Goal: Task Accomplishment & Management: Use online tool/utility

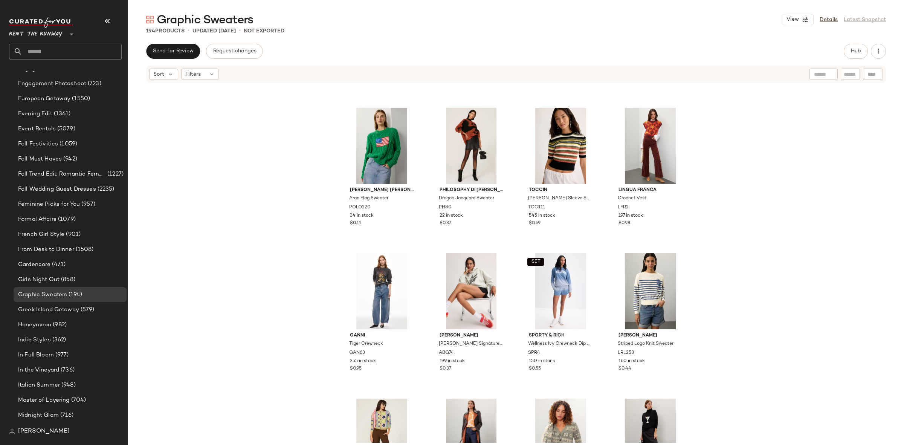
scroll to position [2145, 0]
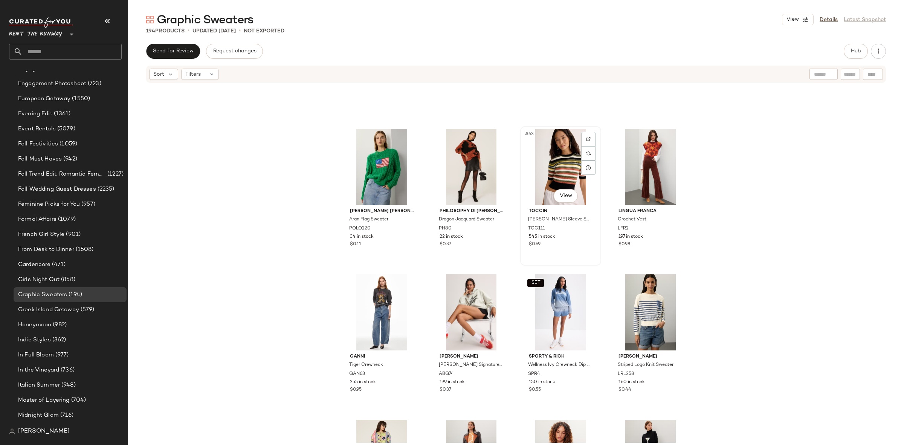
click at [552, 154] on div "#63 View" at bounding box center [561, 167] width 76 height 76
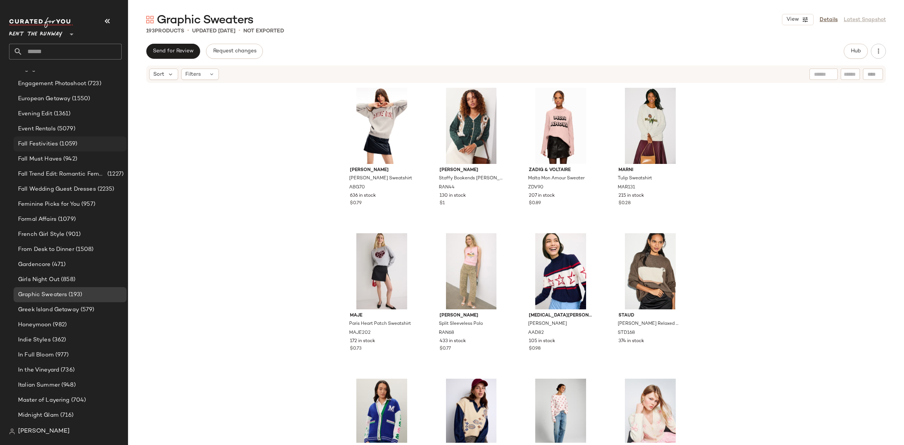
click at [59, 145] on span "(1059)" at bounding box center [67, 144] width 19 height 9
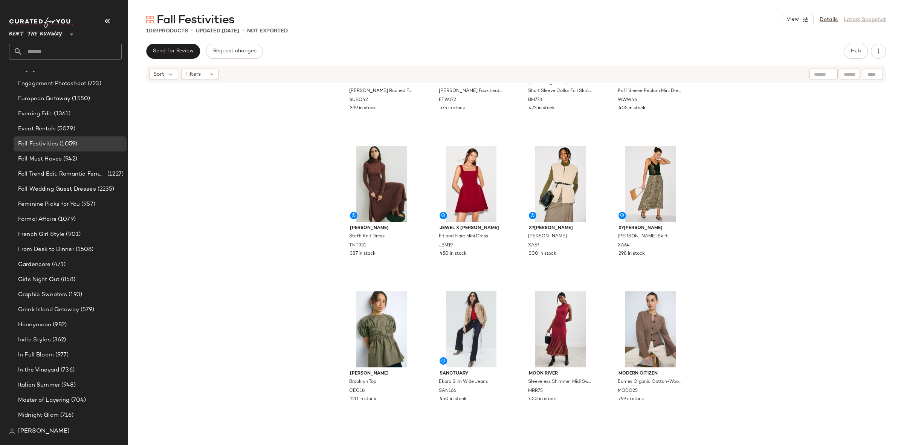
scroll to position [545, 0]
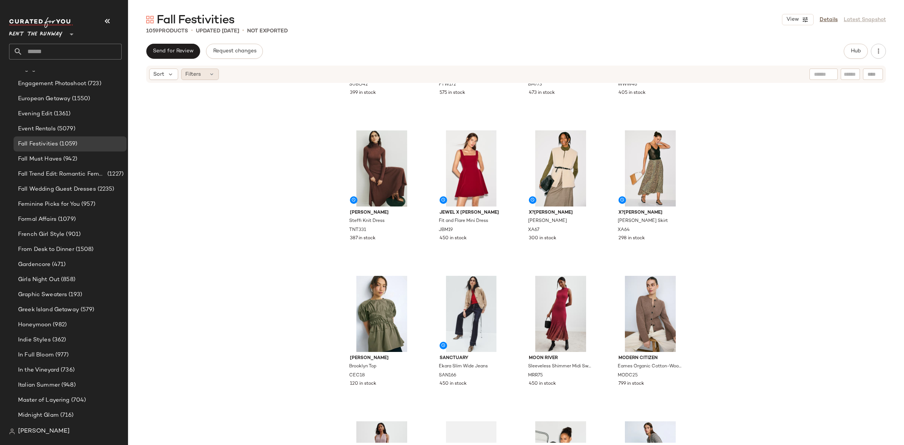
click at [191, 78] on div "Filters" at bounding box center [200, 74] width 38 height 11
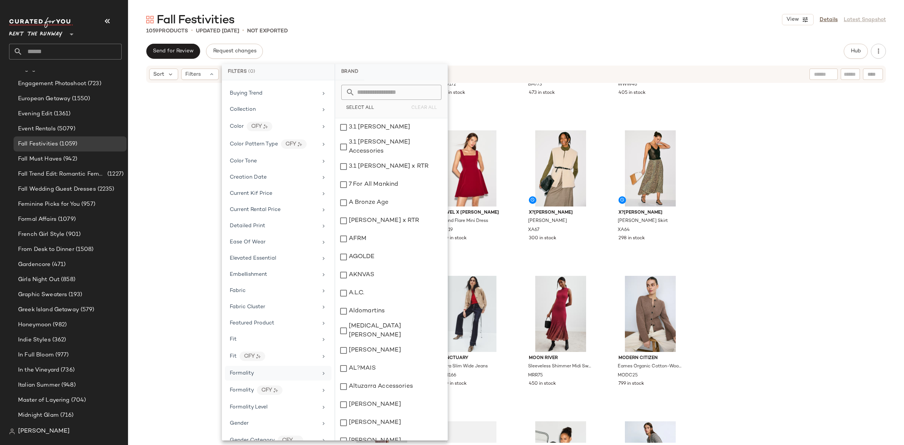
scroll to position [128, 0]
click at [258, 375] on div "Formality" at bounding box center [274, 372] width 88 height 8
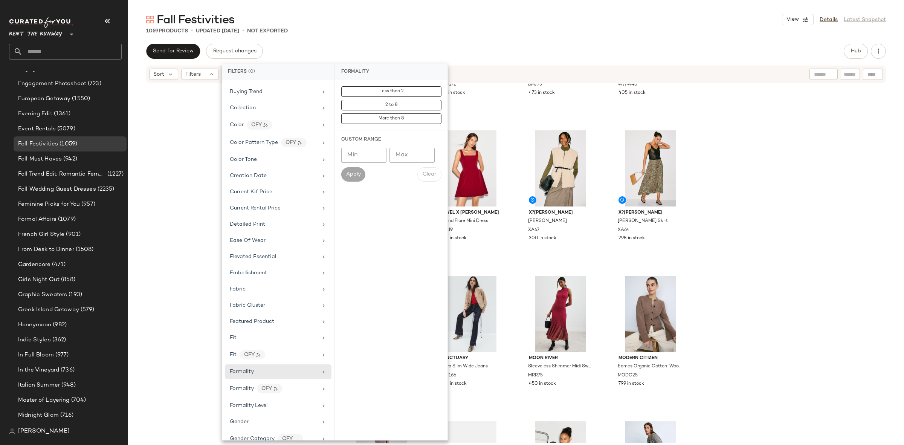
click at [361, 156] on input "Min" at bounding box center [363, 155] width 45 height 15
type input "*"
click at [359, 179] on button "Apply" at bounding box center [353, 174] width 24 height 14
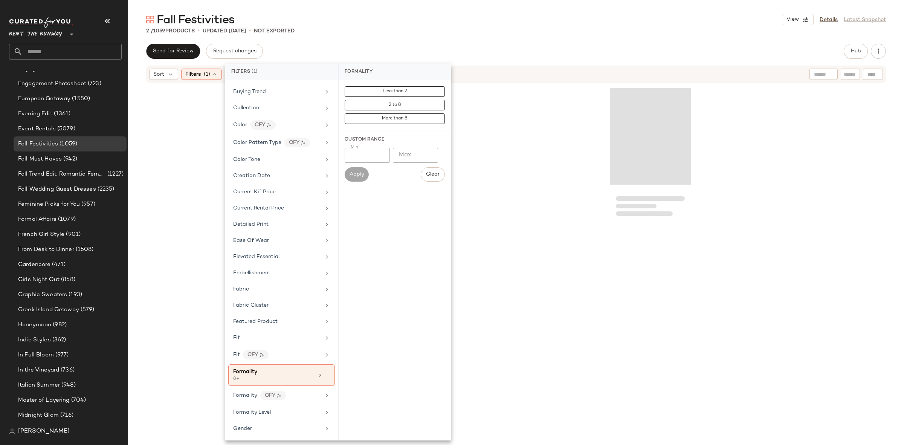
click at [802, 165] on div at bounding box center [516, 247] width 776 height 327
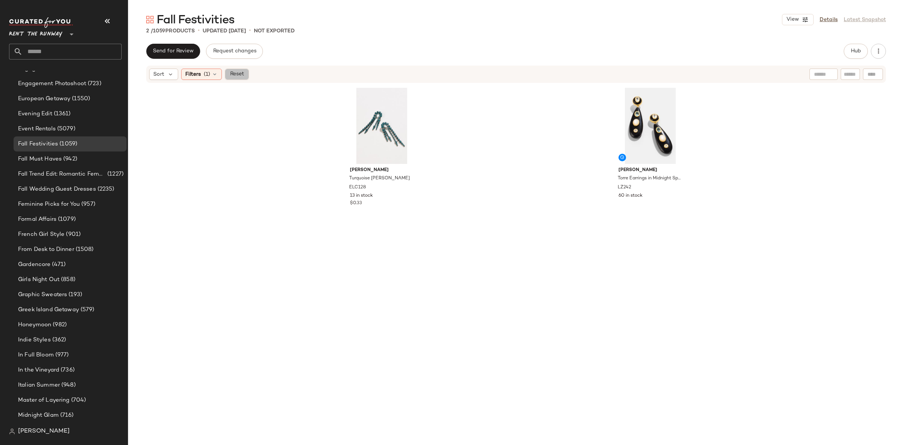
click at [236, 73] on span "Reset" at bounding box center [236, 74] width 14 height 6
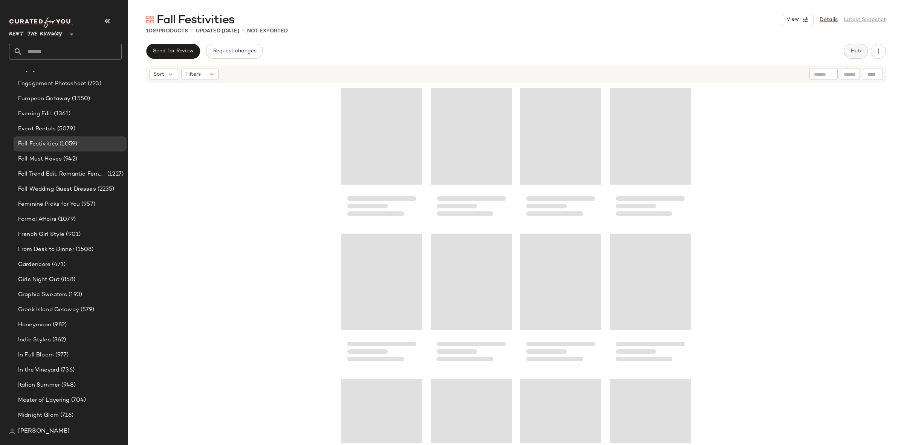
click at [852, 52] on span "Hub" at bounding box center [855, 51] width 11 height 6
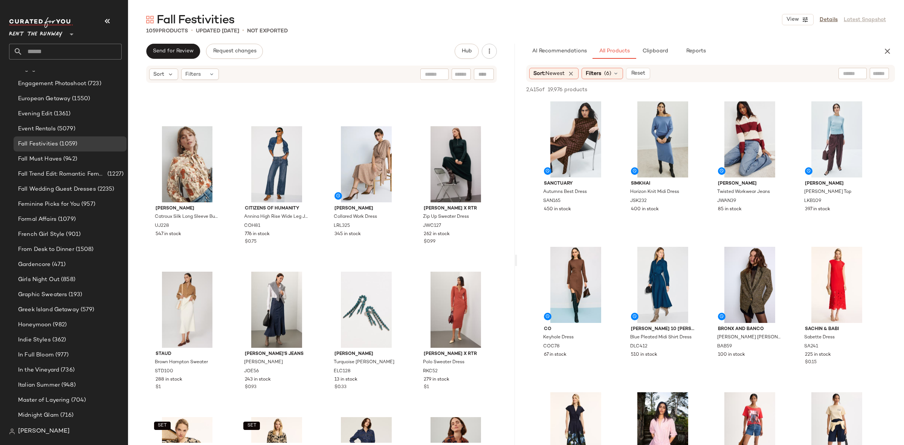
scroll to position [3440, 0]
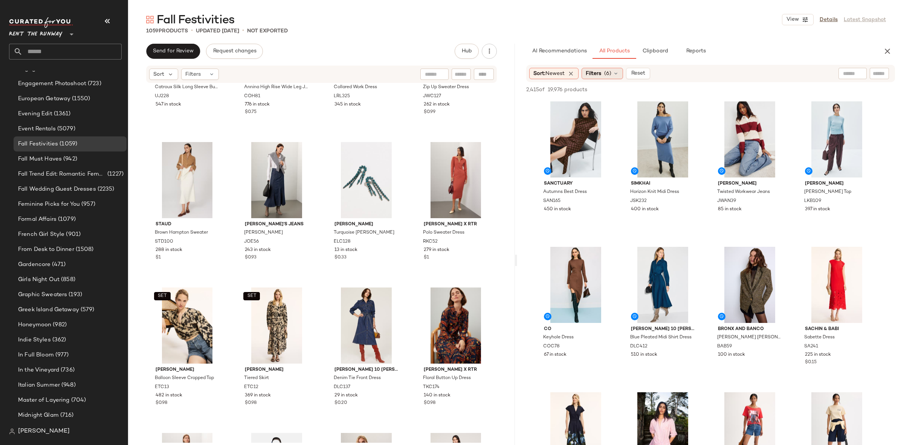
click at [600, 76] on span "Filters" at bounding box center [593, 74] width 15 height 8
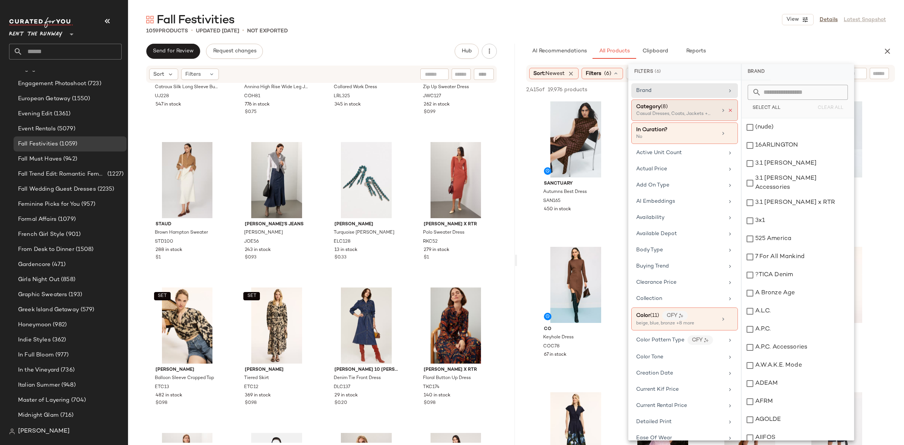
click at [727, 110] on icon at bounding box center [729, 110] width 5 height 5
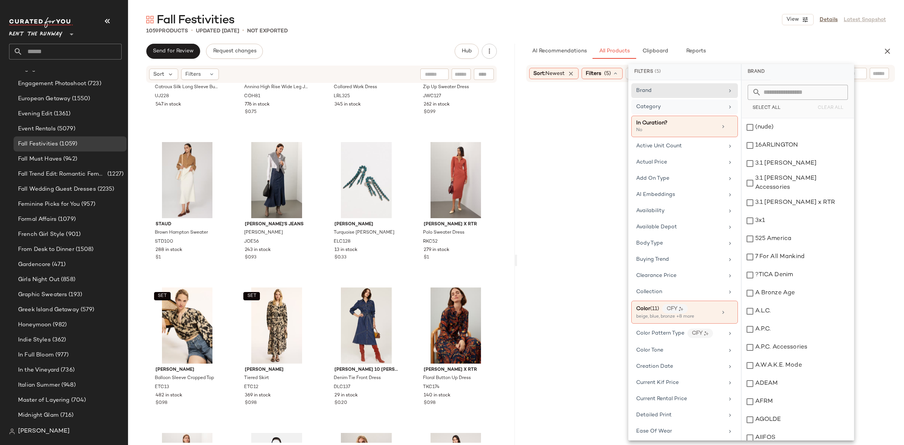
click at [685, 109] on div "Category" at bounding box center [680, 107] width 88 height 8
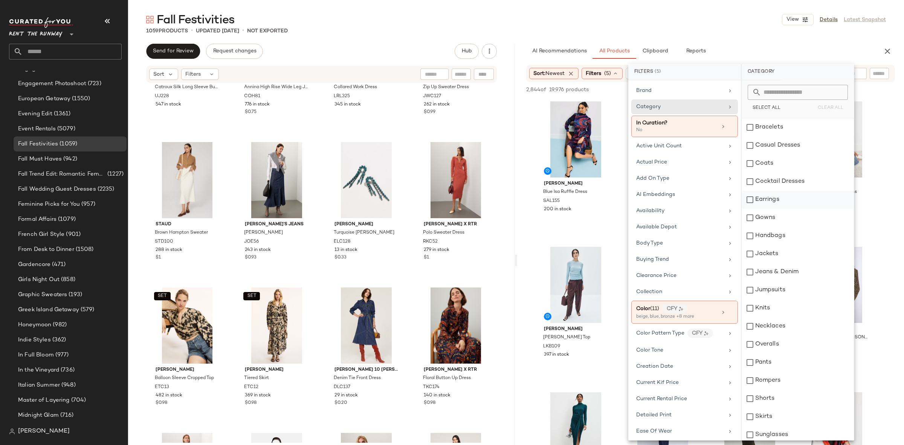
click at [768, 200] on div "Earrings" at bounding box center [797, 200] width 112 height 18
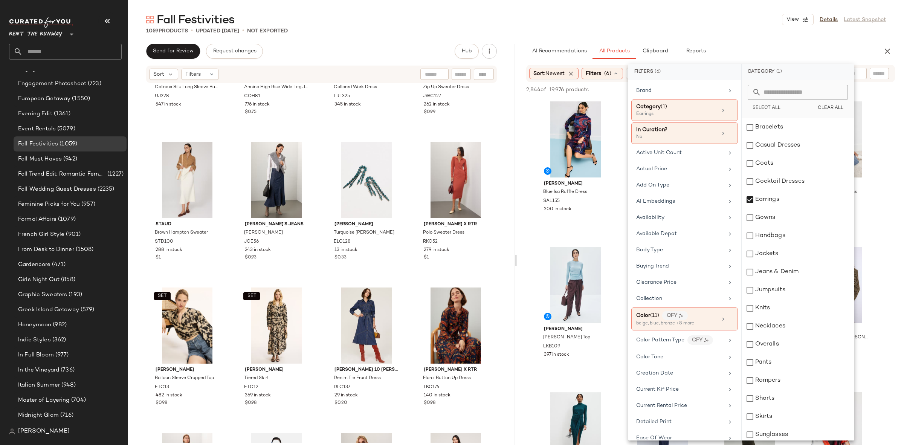
click at [892, 160] on div "SALONI Blue Isa Ruffle Dress SAL155 200 in stock Sanctuary Autumns Best Dress S…" at bounding box center [710, 386] width 387 height 575
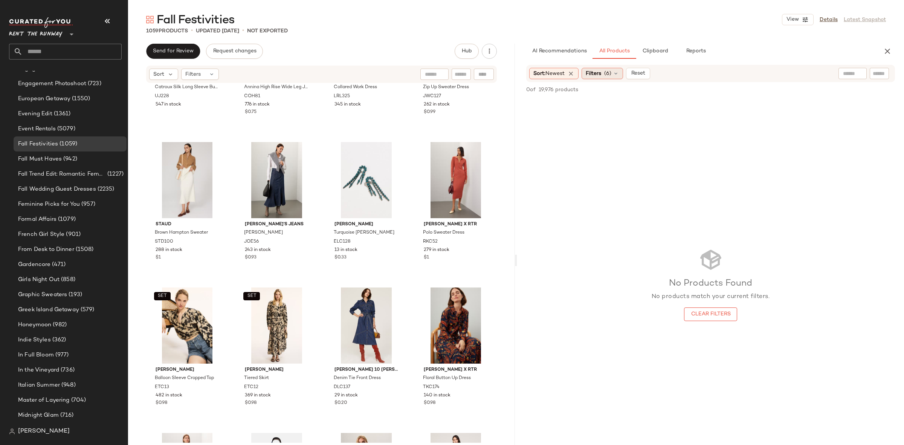
click at [617, 75] on icon at bounding box center [616, 73] width 6 height 6
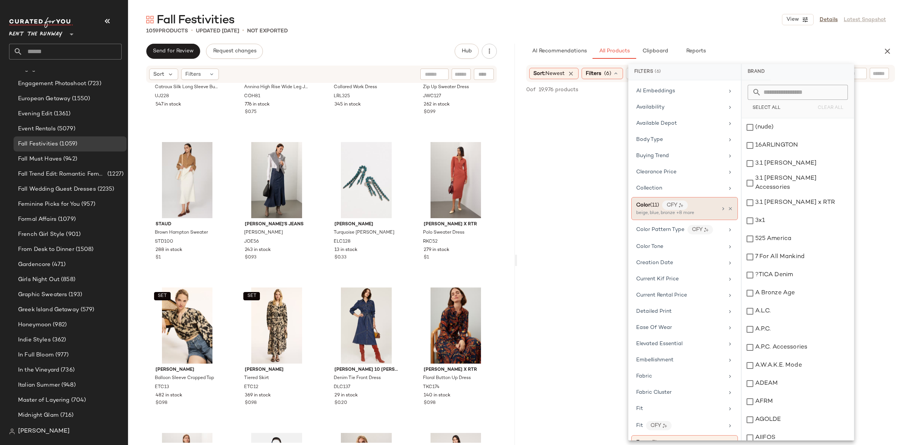
scroll to position [111, 0]
click at [728, 210] on icon at bounding box center [729, 207] width 5 height 5
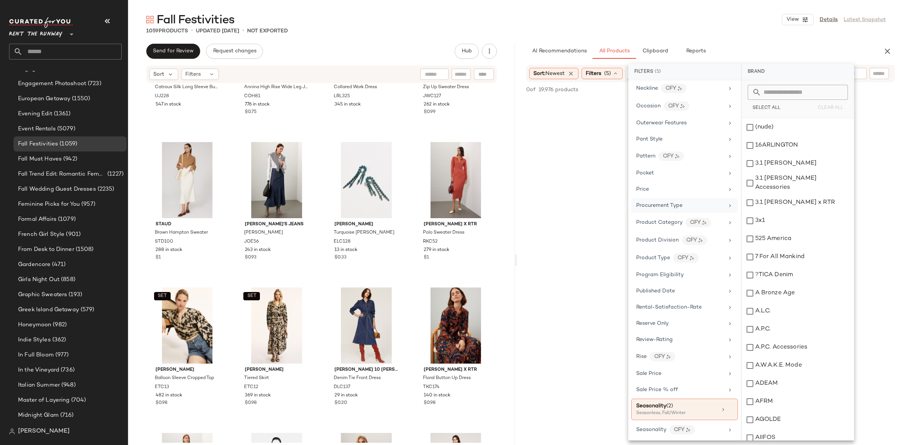
scroll to position [1000, 0]
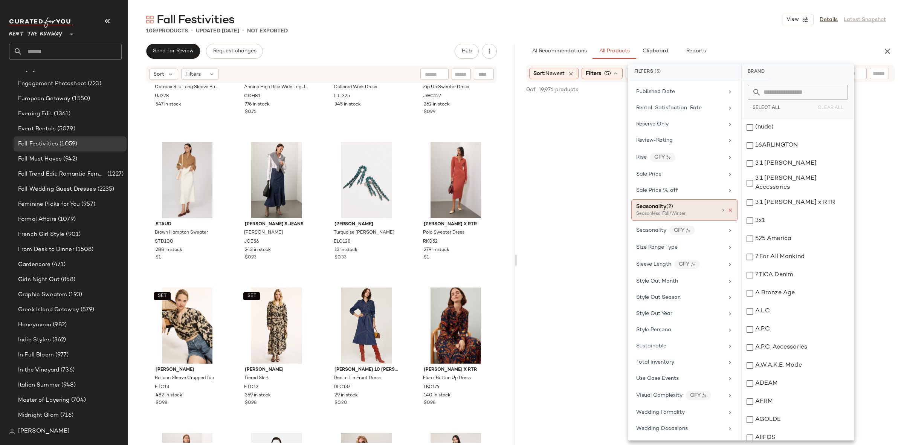
click at [727, 207] on icon at bounding box center [729, 209] width 5 height 5
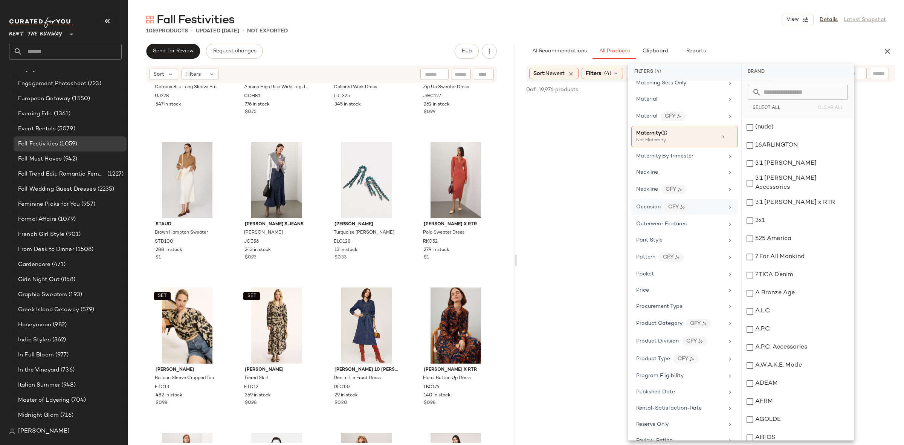
scroll to position [674, 0]
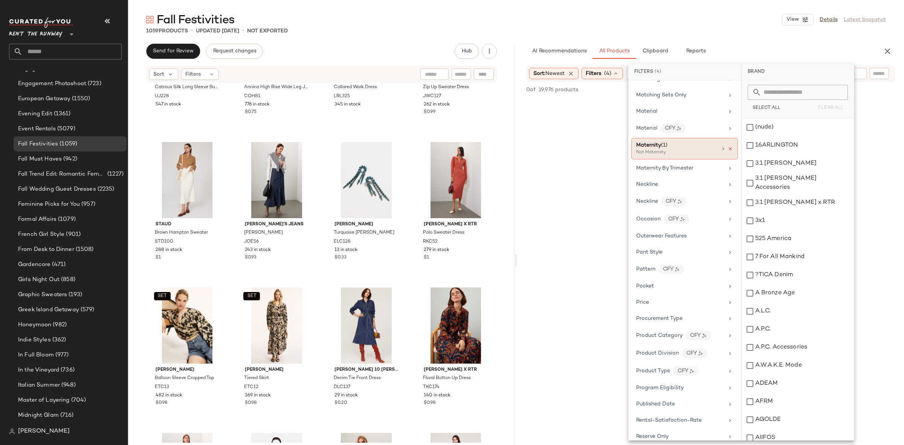
click at [727, 151] on icon at bounding box center [729, 148] width 5 height 5
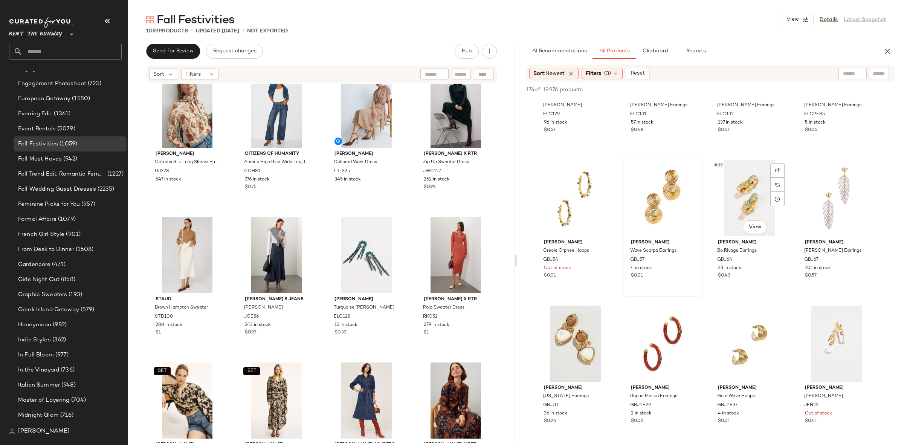
scroll to position [1276, 0]
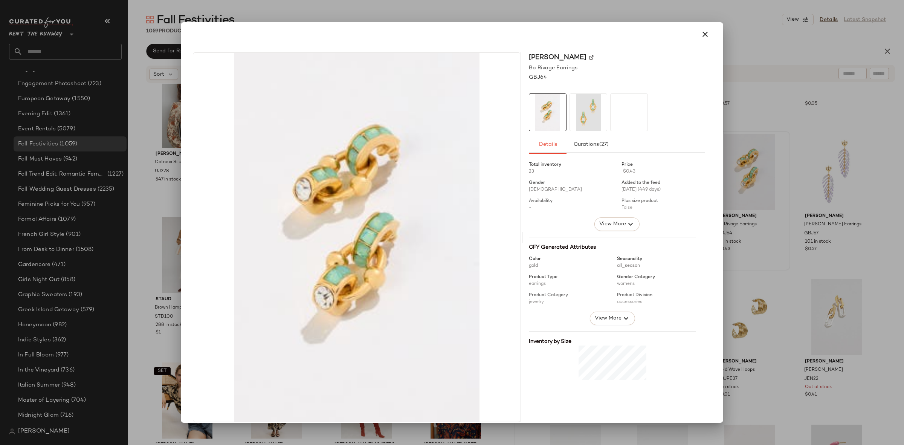
drag, startPoint x: 754, startPoint y: 197, endPoint x: 471, endPoint y: 276, distance: 293.8
click at [820, 216] on div at bounding box center [452, 222] width 904 height 445
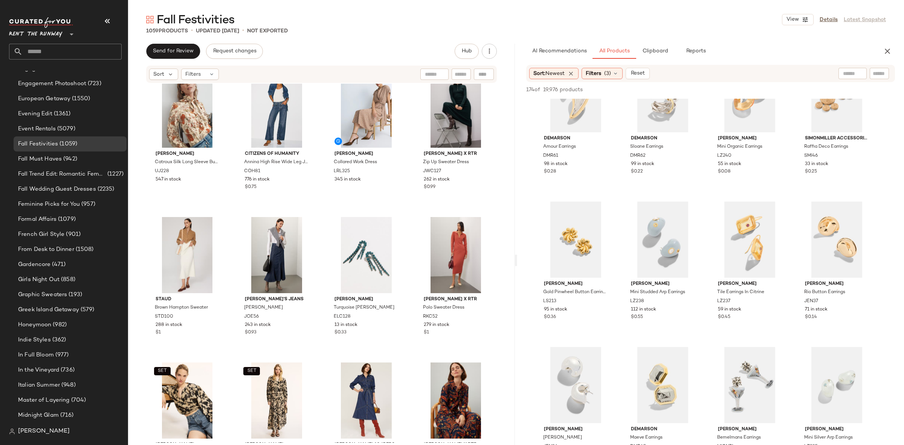
scroll to position [0, 0]
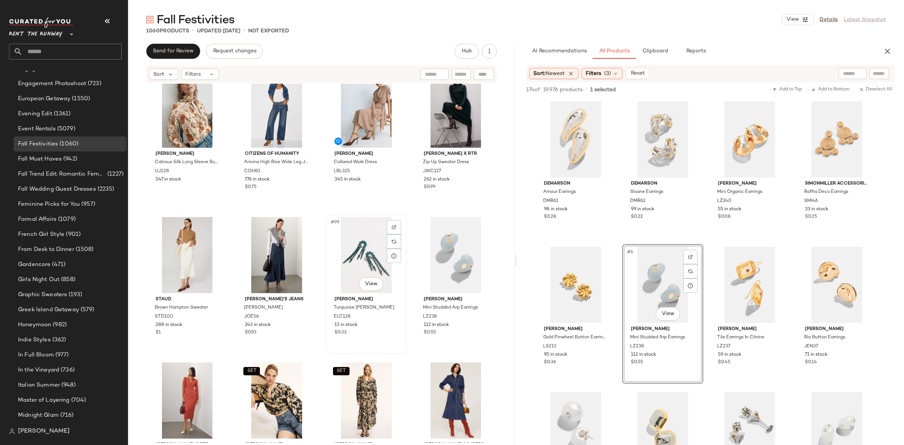
click at [371, 253] on div "#99 View" at bounding box center [366, 255] width 76 height 76
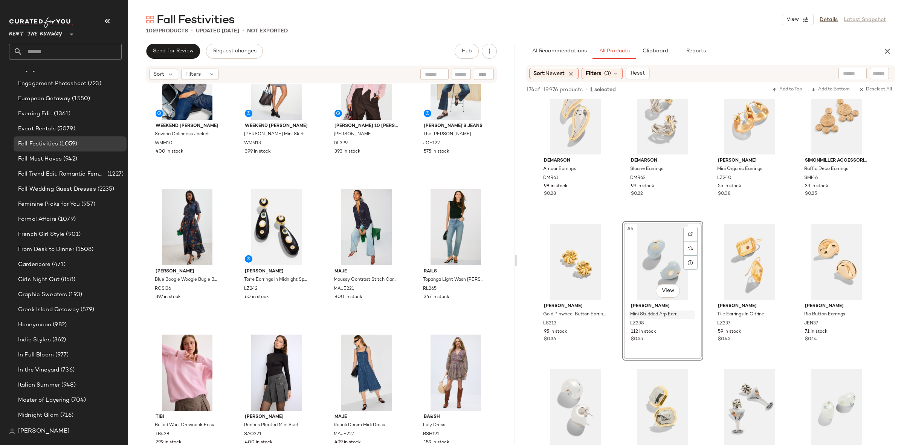
scroll to position [115, 0]
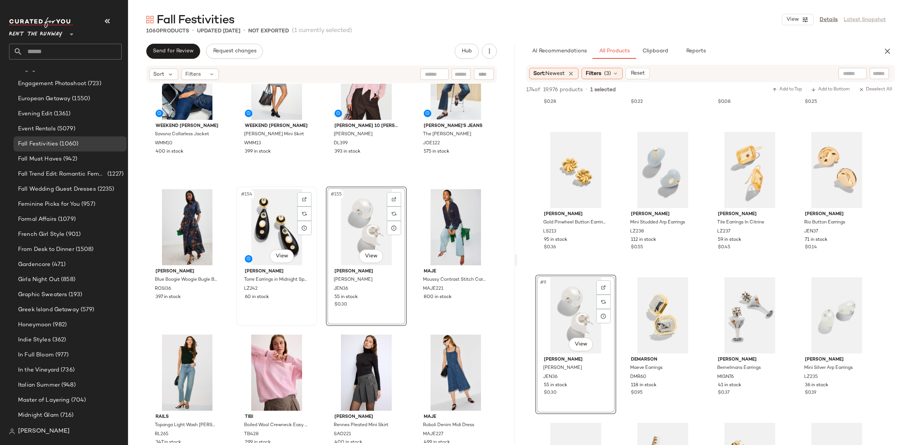
click at [269, 231] on div "#154 View" at bounding box center [277, 227] width 76 height 76
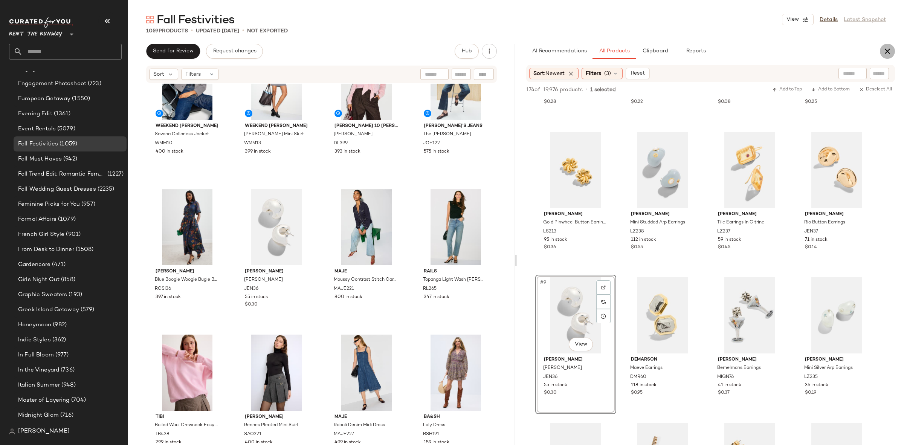
click at [889, 47] on icon "button" at bounding box center [887, 51] width 9 height 9
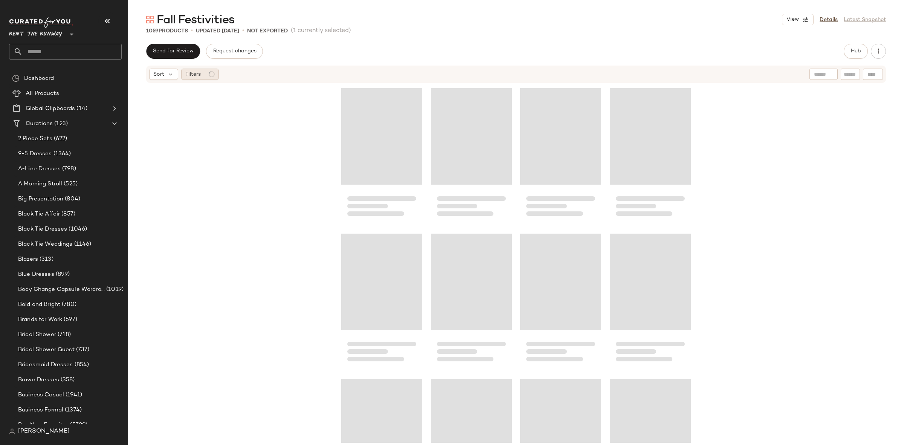
click at [195, 74] on span "Filters" at bounding box center [192, 74] width 15 height 8
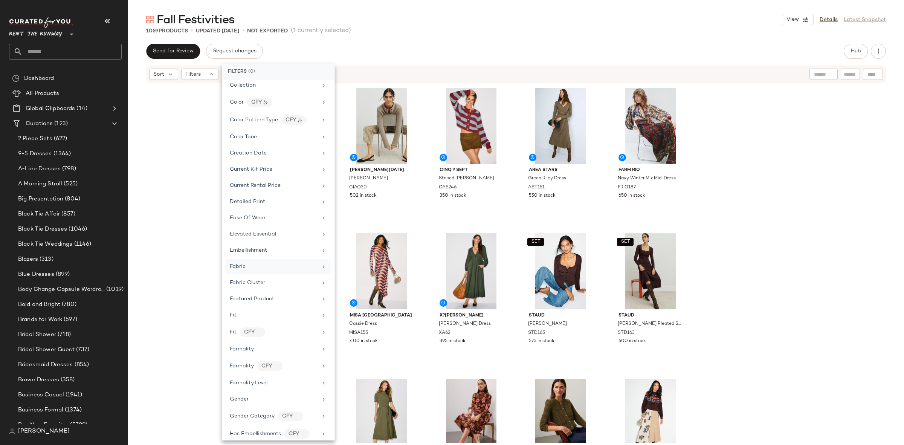
scroll to position [174, 0]
click at [258, 325] on div "Formality" at bounding box center [278, 325] width 107 height 15
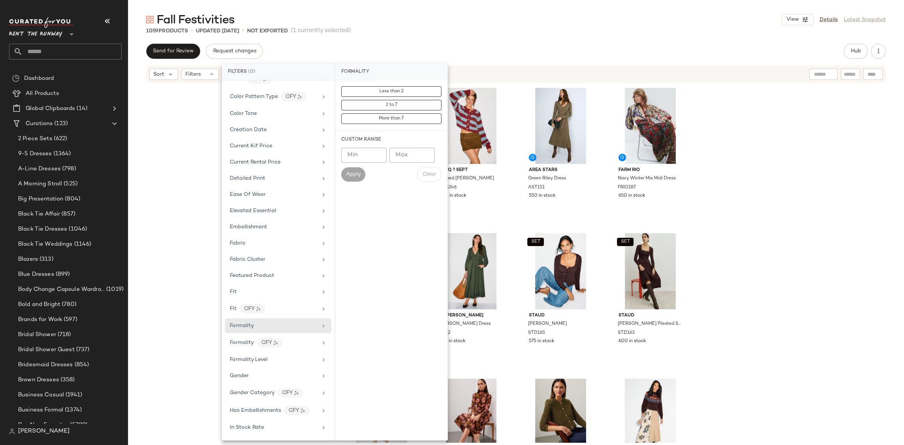
click at [718, 209] on div "Ciao [DATE][PERSON_NAME] Cardigan CIAO30 502 in stock Cinq ? Sept Striped [PERS…" at bounding box center [516, 263] width 776 height 359
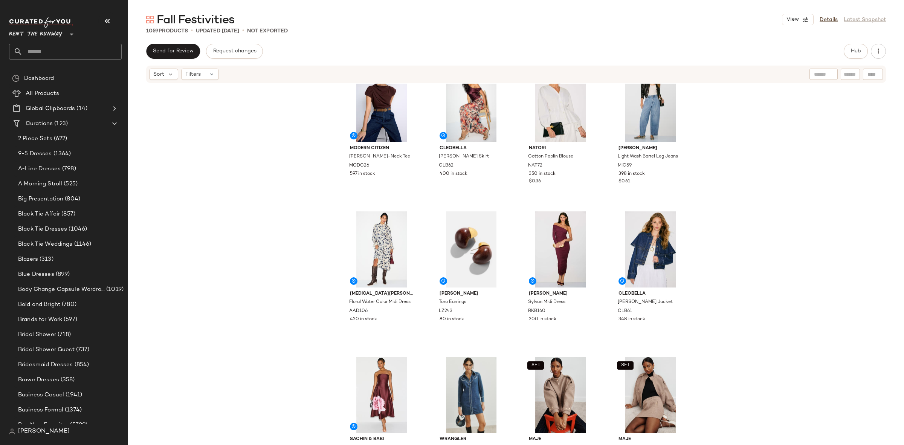
scroll to position [4235, 0]
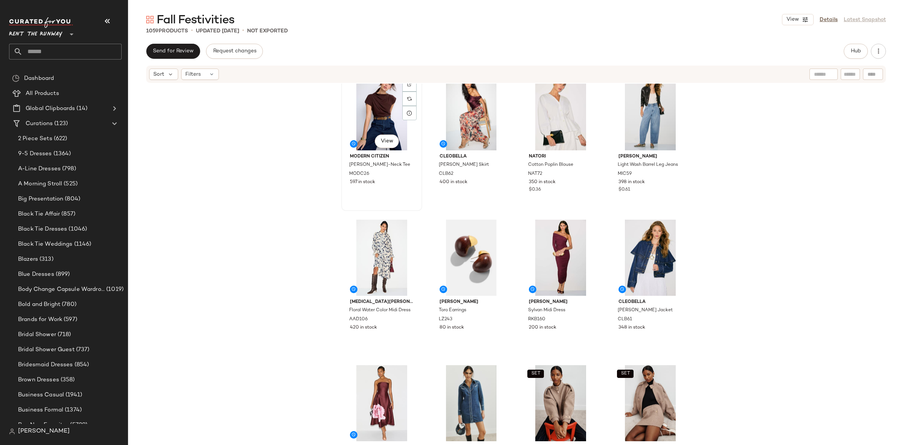
click at [367, 116] on div "#117 View" at bounding box center [382, 112] width 76 height 76
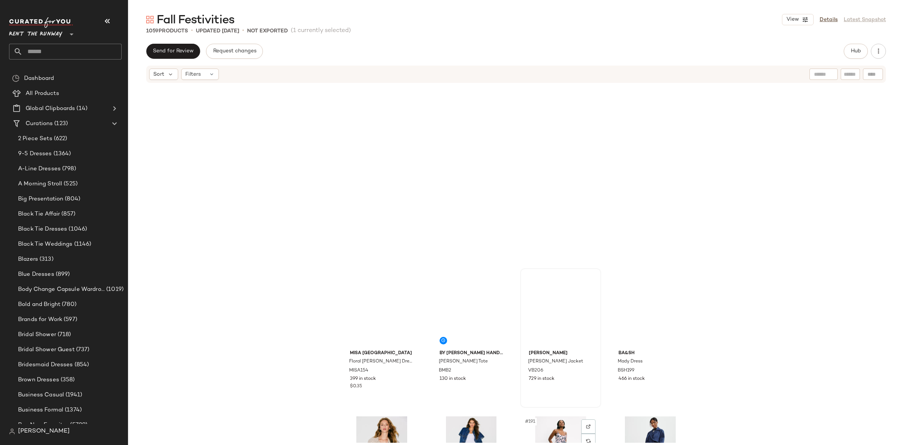
scroll to position [6407, 0]
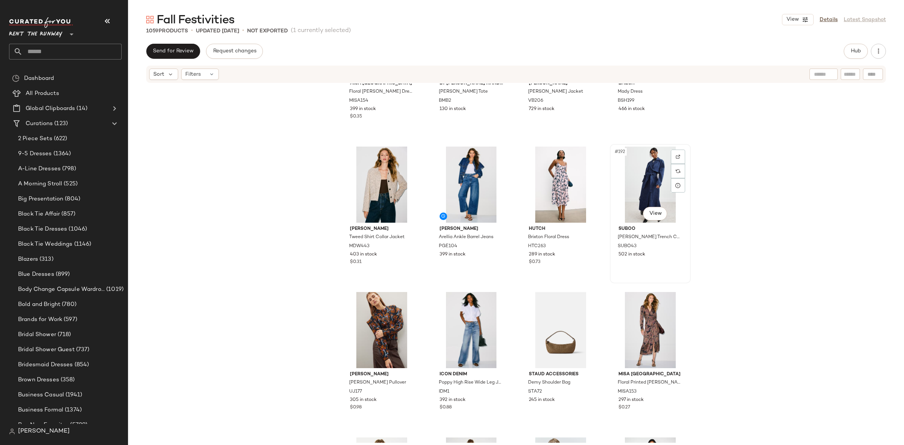
click at [635, 192] on div "#192 View" at bounding box center [650, 184] width 76 height 76
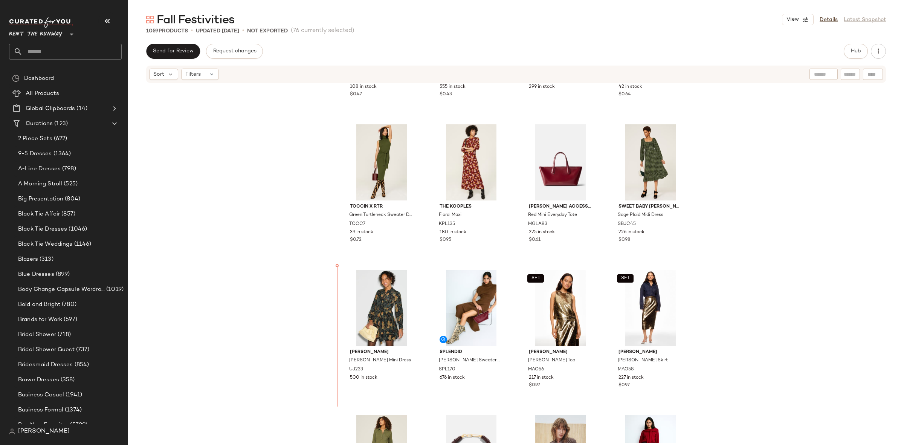
scroll to position [1733, 0]
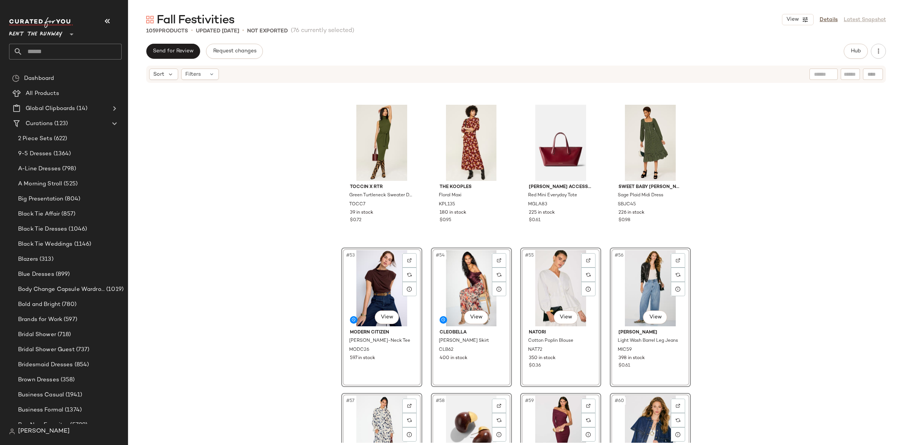
click at [310, 283] on div "SIMONMILLER Fountain Metallic Mini Dress SMILL52 108 in stock $0.47 GANNI x RTR…" at bounding box center [516, 263] width 776 height 359
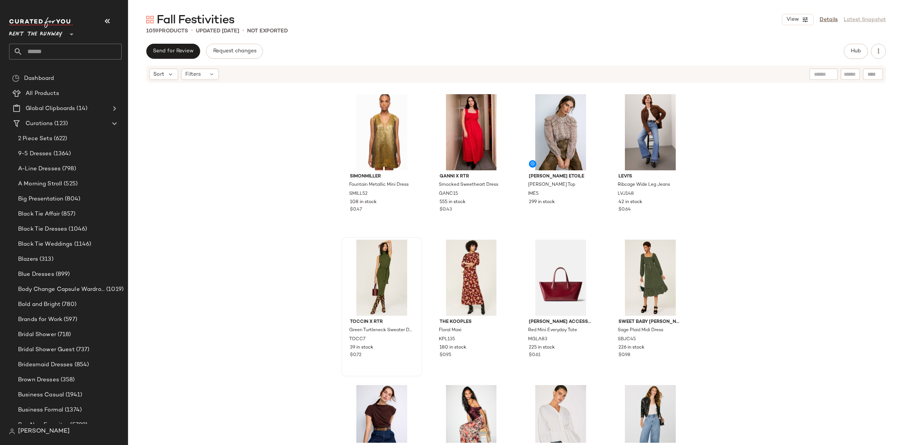
scroll to position [1599, 0]
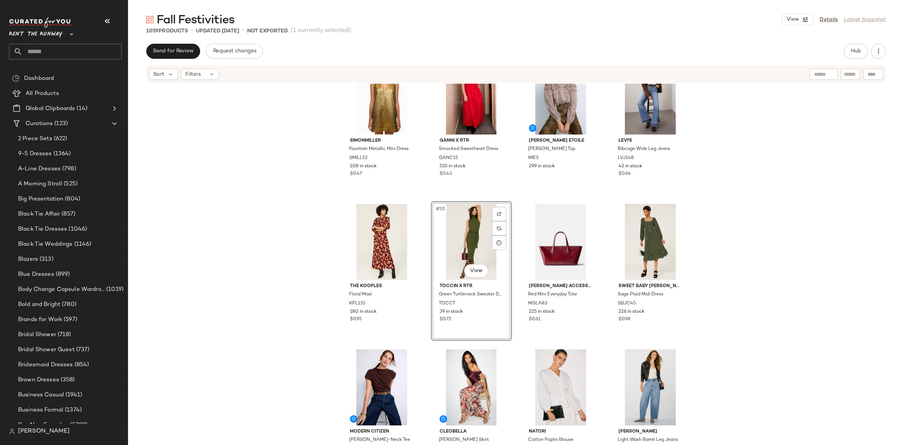
scroll to position [1763, 0]
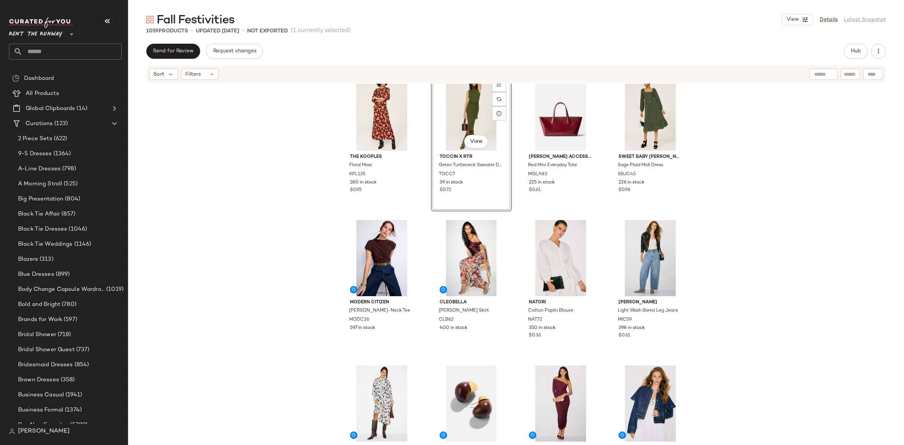
click at [253, 256] on div "SIMONMILLER Fountain Metallic Mini Dress SMILL52 108 in stock $0.47 GANNI x RTR…" at bounding box center [516, 263] width 776 height 359
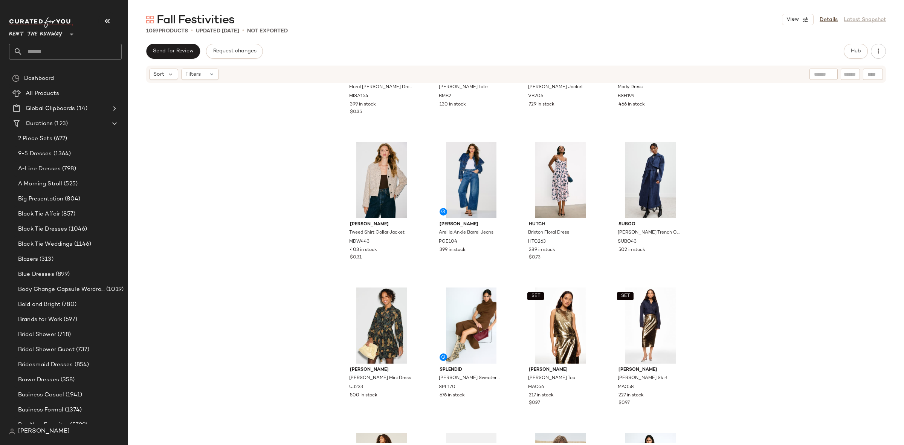
scroll to position [4509, 0]
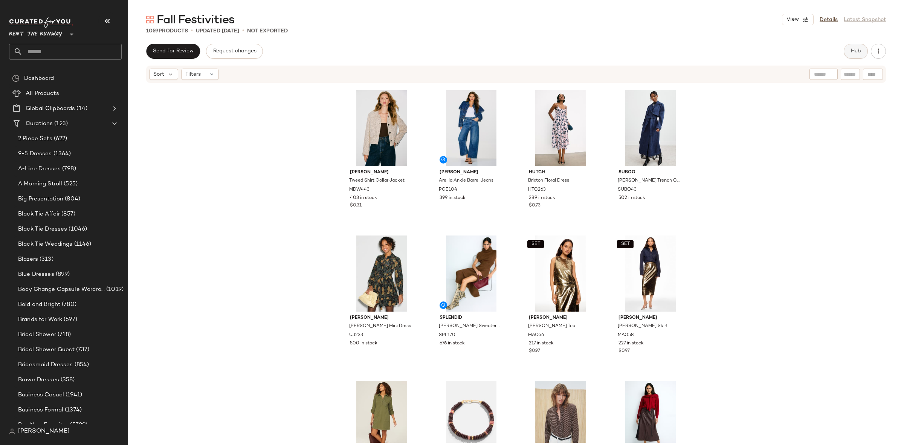
click at [857, 53] on span "Hub" at bounding box center [855, 51] width 11 height 6
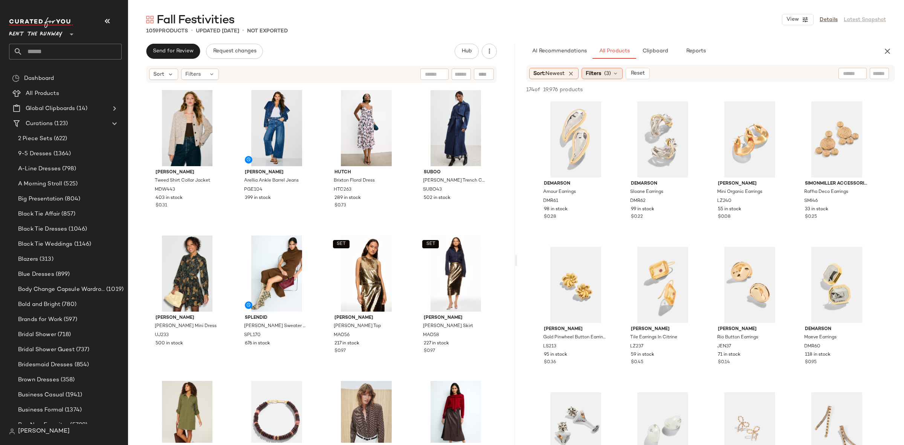
click at [618, 75] on icon at bounding box center [615, 73] width 6 height 6
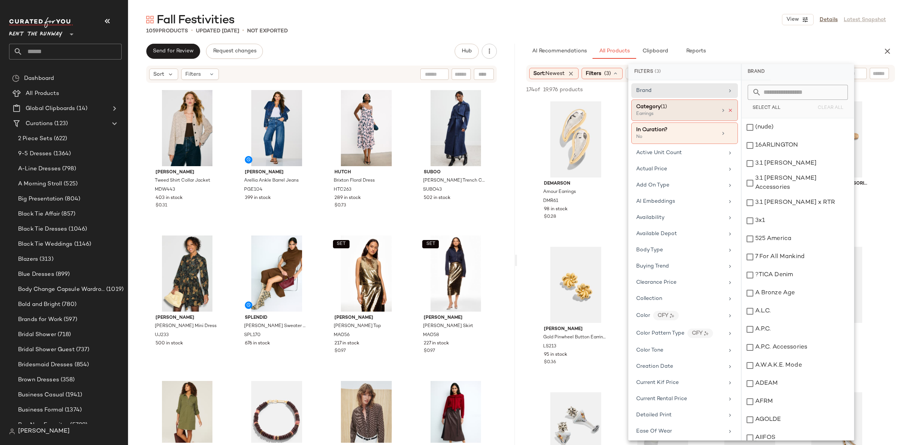
click at [727, 111] on icon at bounding box center [729, 110] width 5 height 5
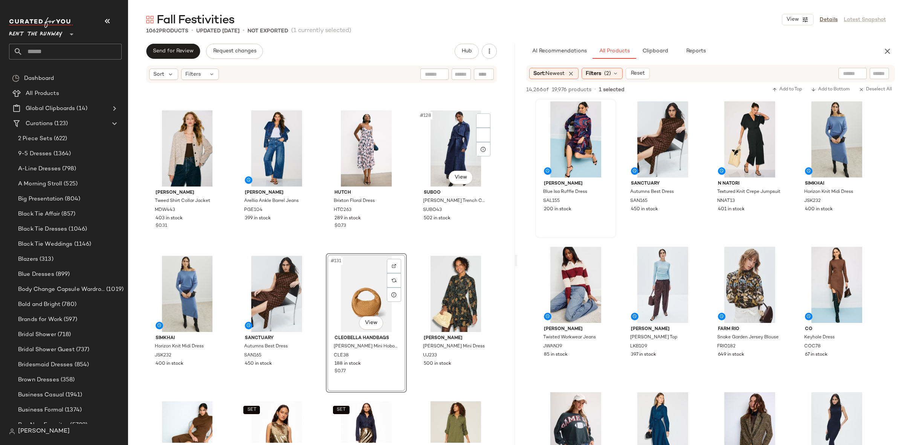
scroll to position [4496, 0]
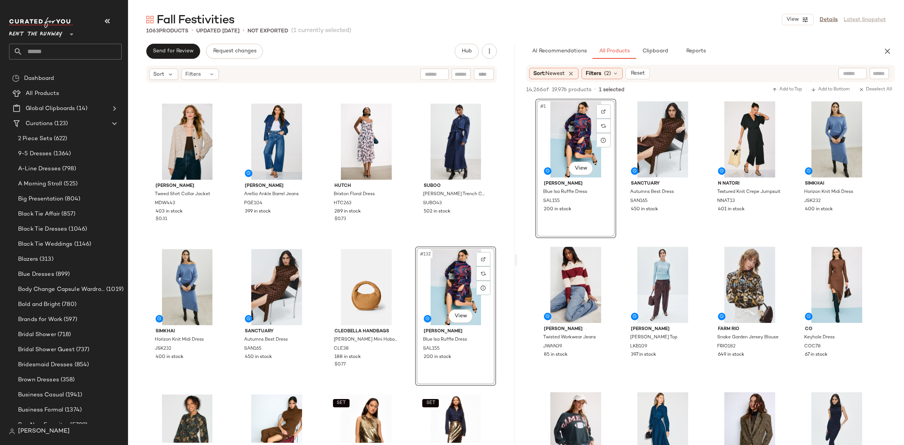
click at [415, 244] on div "MISA Los Angeles Floral [PERSON_NAME] Dress MISA154 399 in stock $0.35 By [PERS…" at bounding box center [321, 263] width 387 height 359
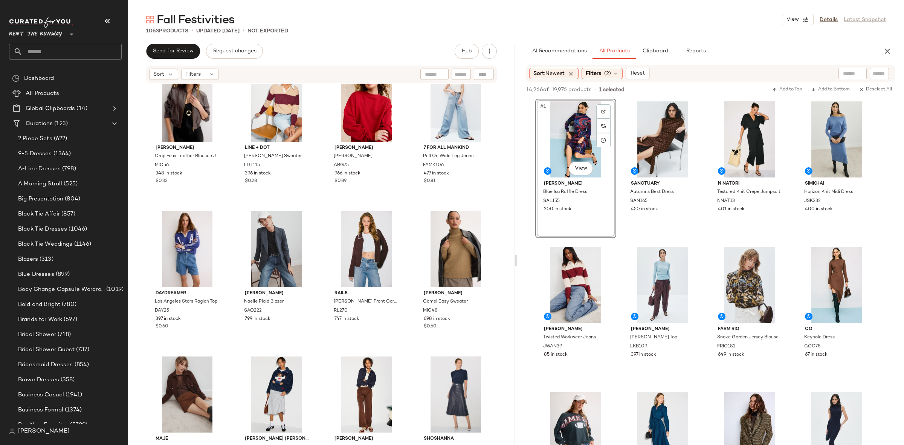
scroll to position [0, 0]
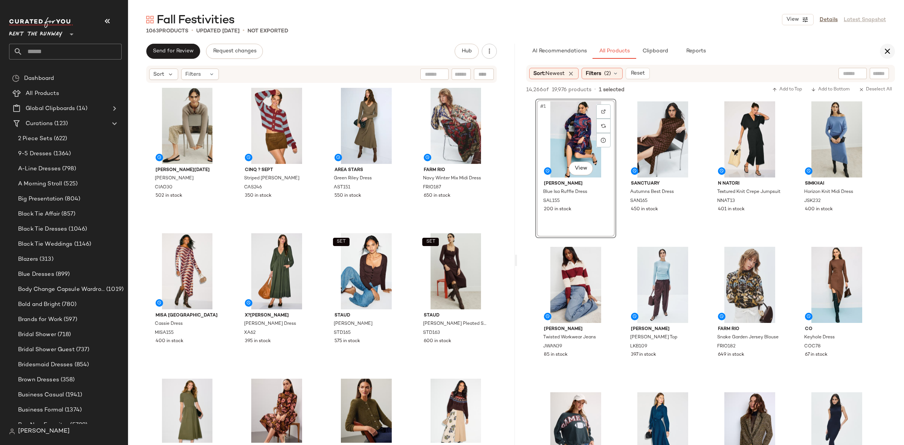
click at [892, 49] on button "button" at bounding box center [887, 51] width 15 height 15
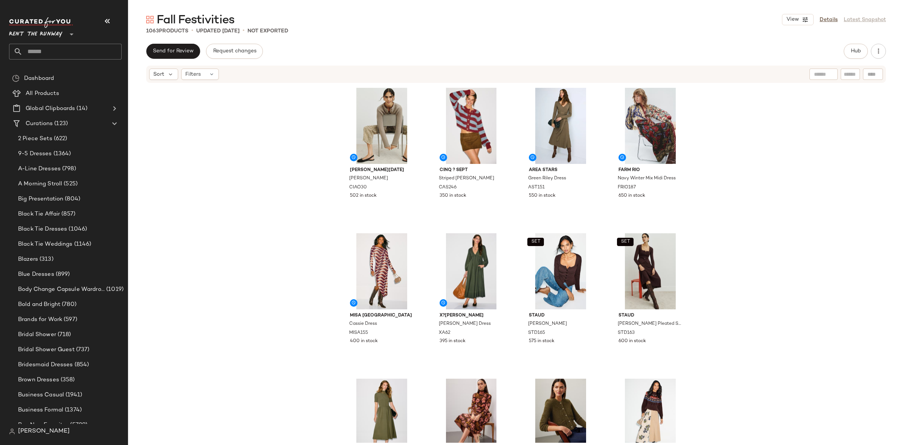
click at [876, 198] on div "Ciao [DATE][PERSON_NAME] Cardigan CIAO30 502 in stock Cinq ? Sept Striped [PERS…" at bounding box center [516, 263] width 776 height 359
click at [847, 56] on button "Hub" at bounding box center [855, 51] width 24 height 15
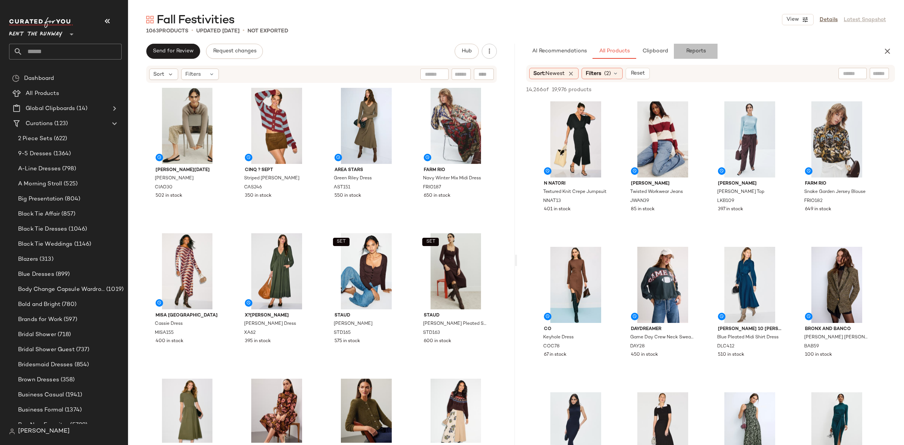
click at [701, 51] on span "Reports" at bounding box center [695, 51] width 20 height 6
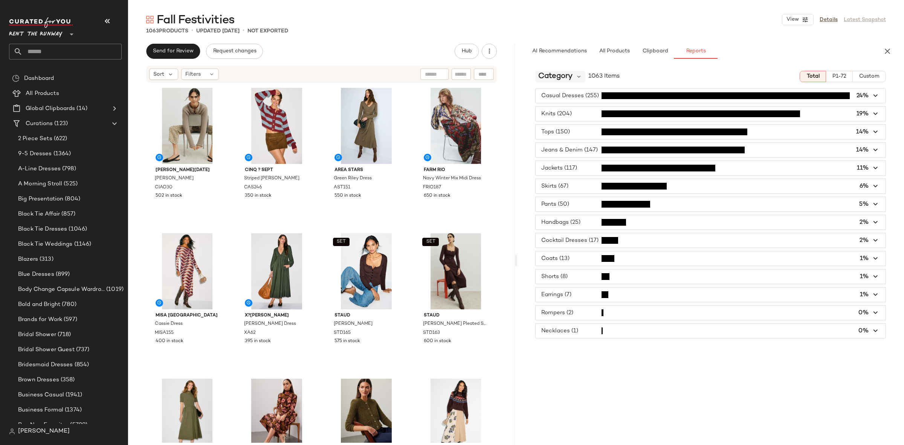
click at [558, 79] on span "Category" at bounding box center [555, 76] width 34 height 11
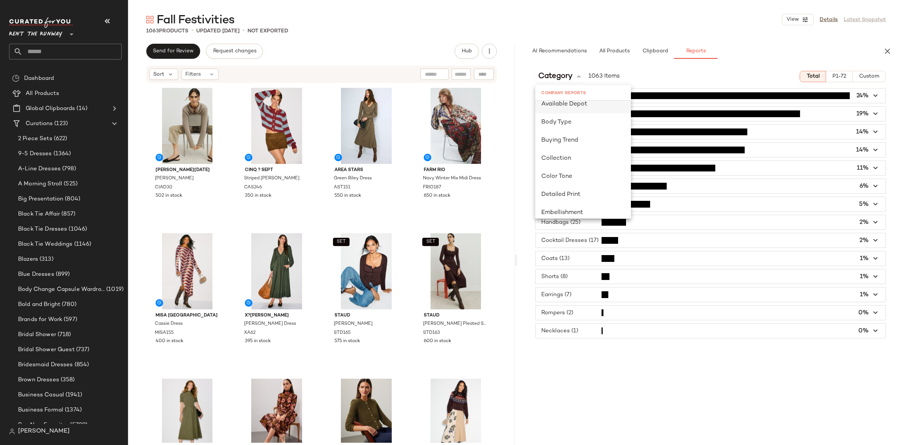
scroll to position [105, 0]
click at [567, 137] on span "Buying Trend" at bounding box center [559, 135] width 37 height 6
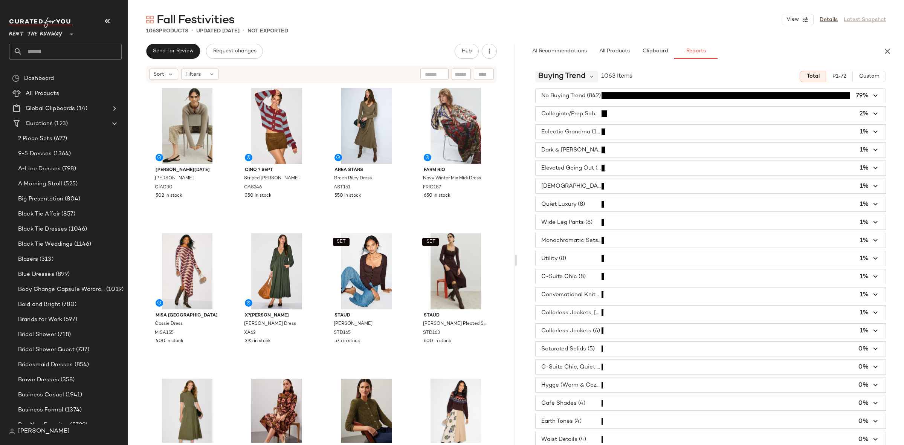
click at [573, 76] on span "Buying Trend" at bounding box center [561, 76] width 47 height 11
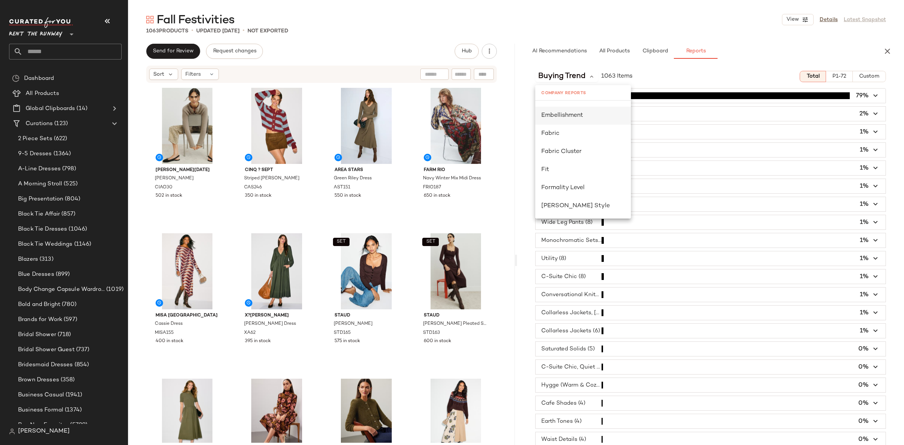
click at [577, 108] on div "Embellishment" at bounding box center [583, 116] width 96 height 18
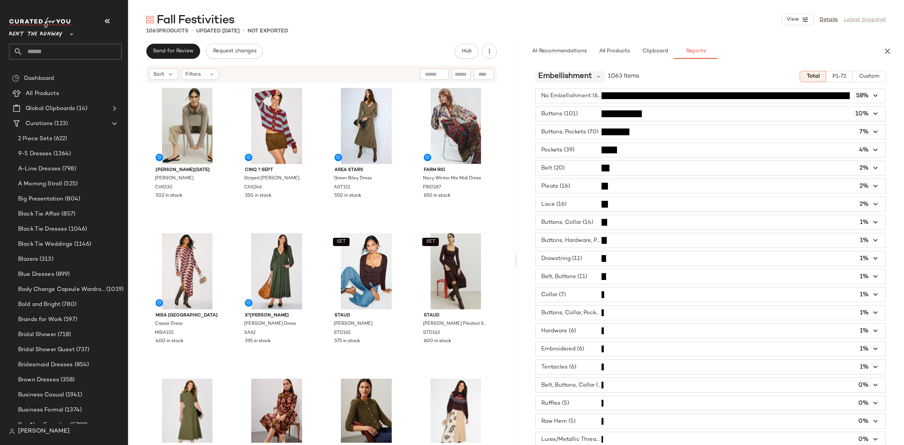
click at [573, 79] on span "Embellishment" at bounding box center [565, 76] width 54 height 11
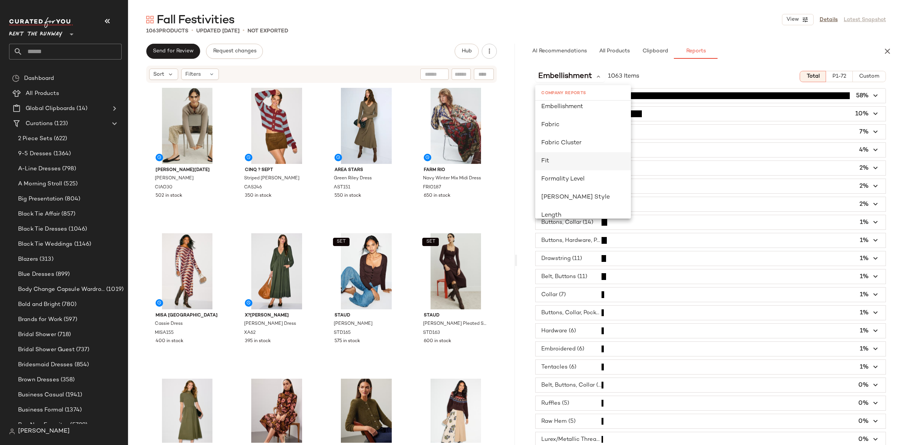
scroll to position [241, 0]
click at [569, 146] on span "Formality Level" at bounding box center [562, 143] width 43 height 6
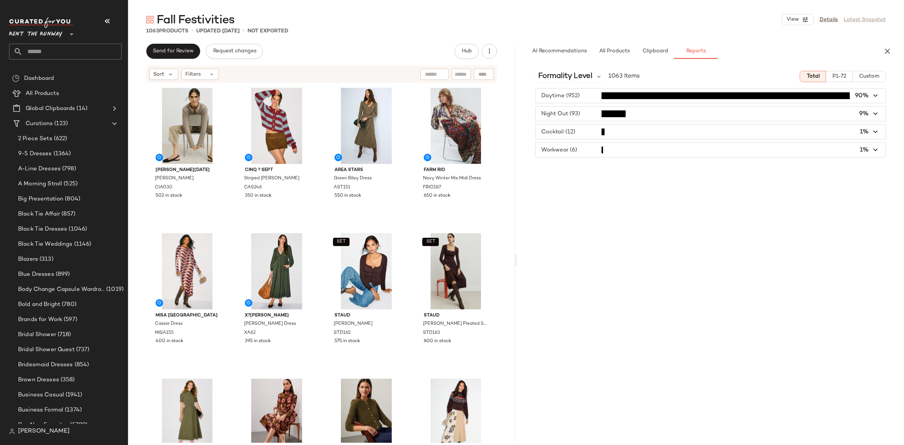
click at [585, 154] on span "button" at bounding box center [710, 150] width 350 height 14
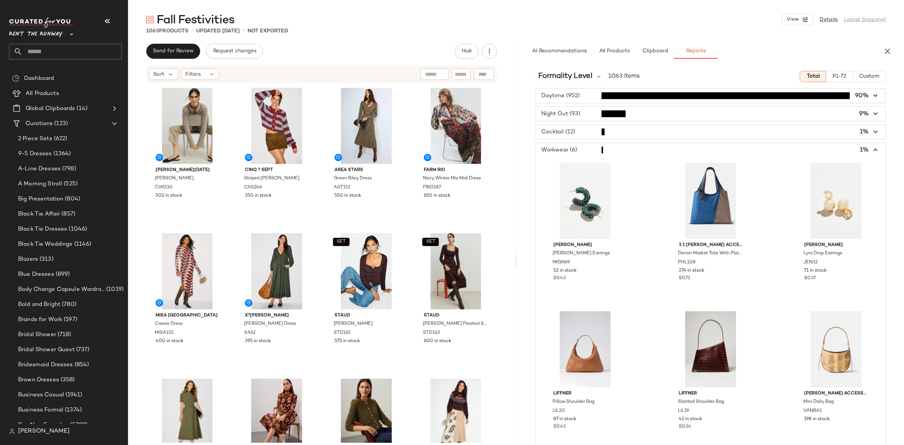
click at [615, 151] on span "button" at bounding box center [710, 150] width 350 height 14
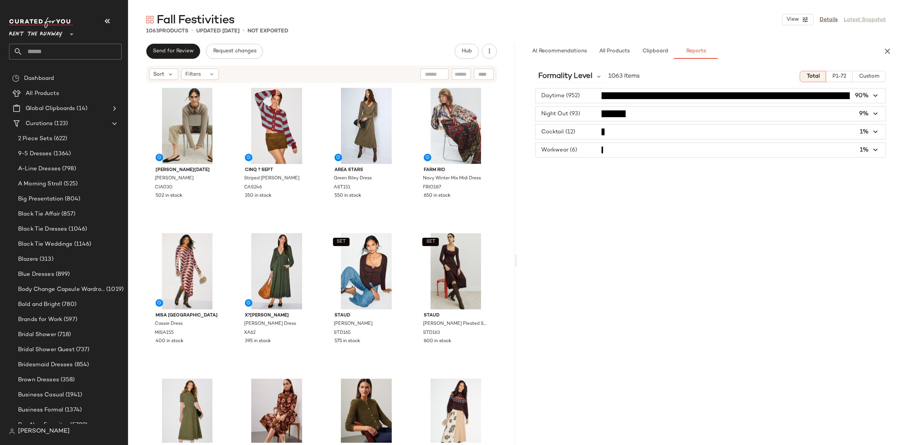
click at [603, 132] on span "button" at bounding box center [710, 132] width 350 height 14
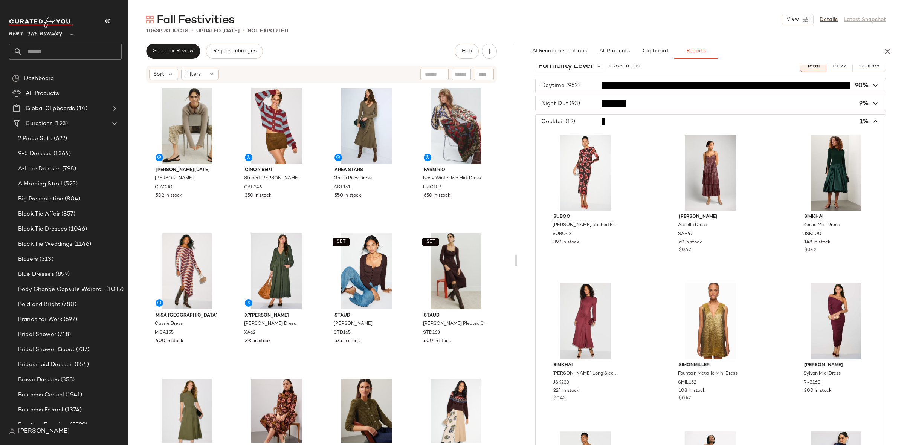
scroll to position [0, 0]
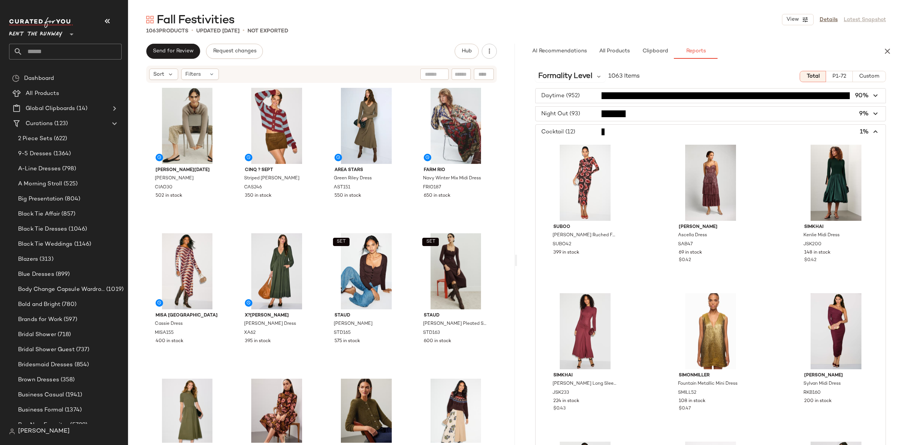
click at [604, 130] on span "button" at bounding box center [710, 132] width 350 height 14
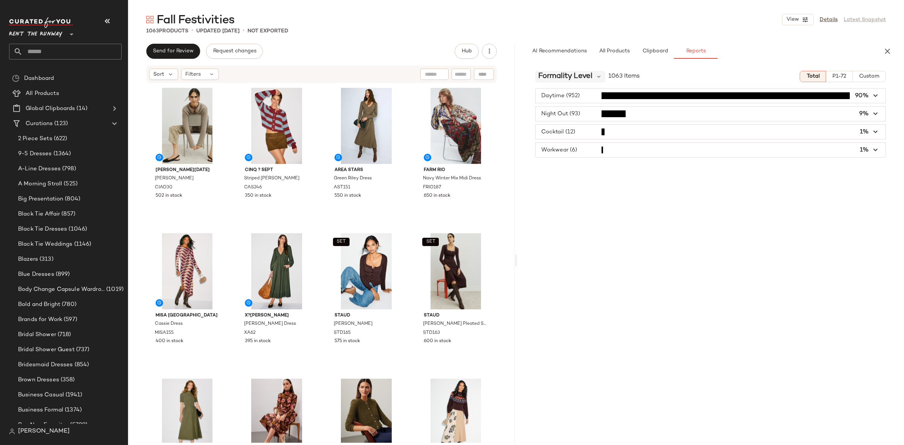
click at [578, 76] on span "Formality Level" at bounding box center [565, 76] width 54 height 11
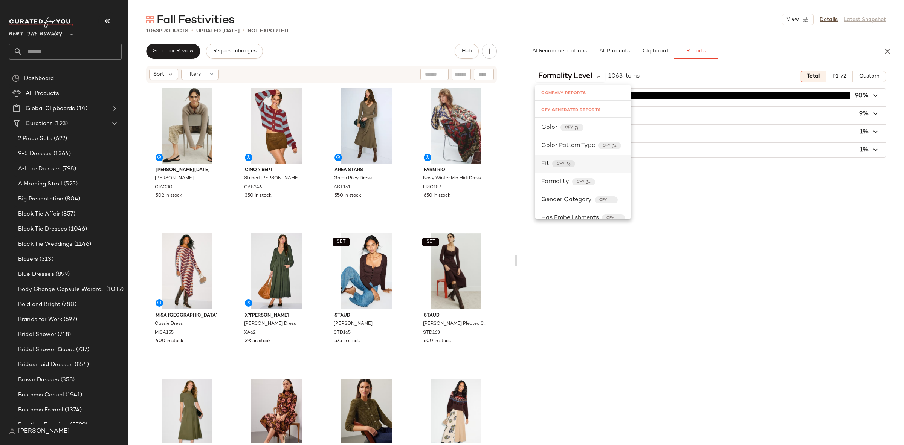
scroll to position [671, 0]
click at [608, 166] on div "Formality CFY" at bounding box center [583, 162] width 96 height 18
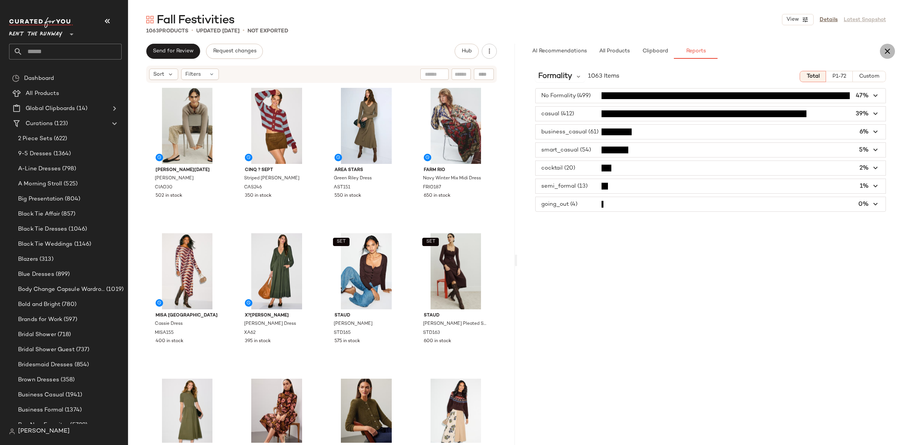
click at [886, 54] on icon "button" at bounding box center [887, 51] width 9 height 9
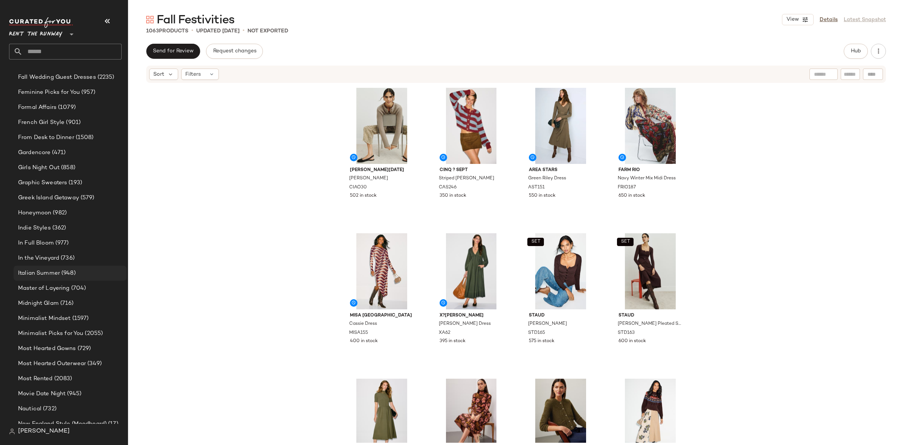
scroll to position [818, 0]
click at [60, 297] on span "(716)" at bounding box center [66, 300] width 15 height 9
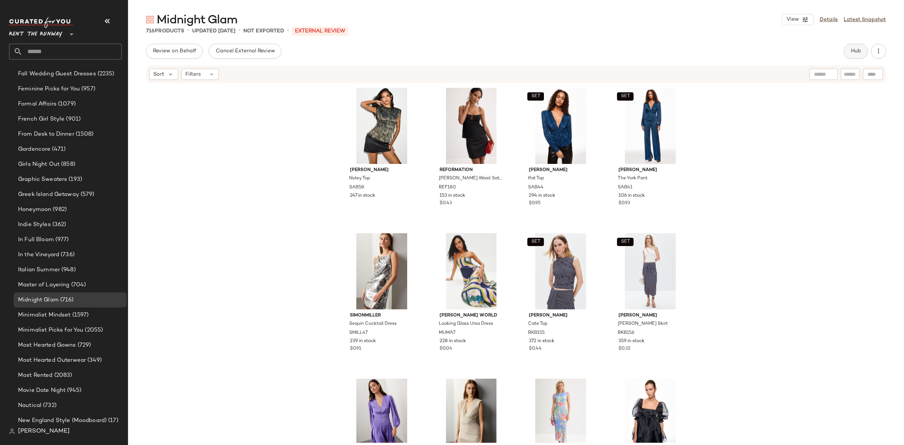
click at [855, 44] on button "Hub" at bounding box center [855, 51] width 24 height 15
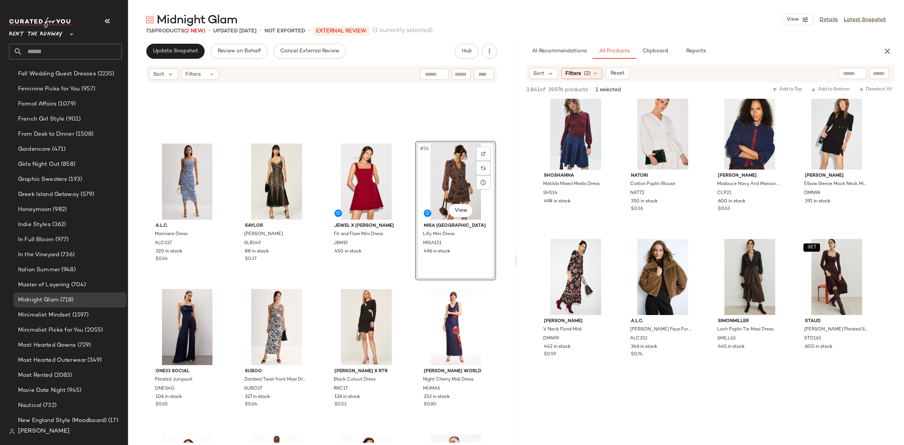
scroll to position [1478, 0]
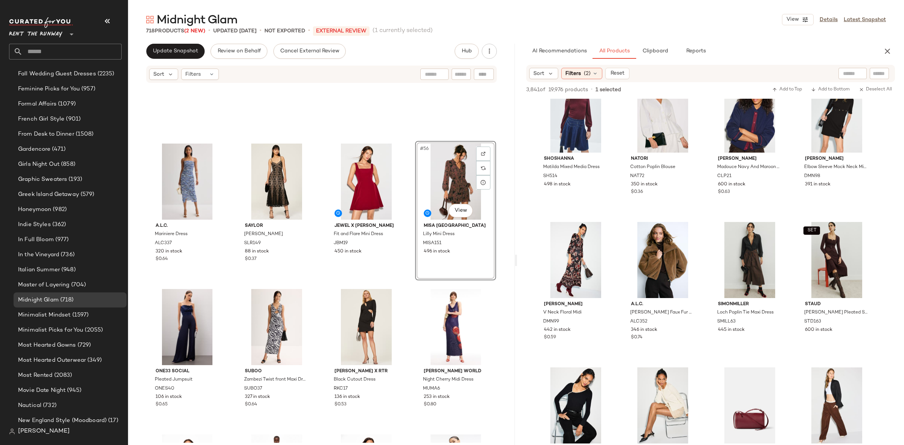
click at [402, 135] on div "A.L.C. Mariniere Dress ALC337 320 in stock $0.64 [PERSON_NAME] Dress SLR149 88 …" at bounding box center [321, 263] width 387 height 359
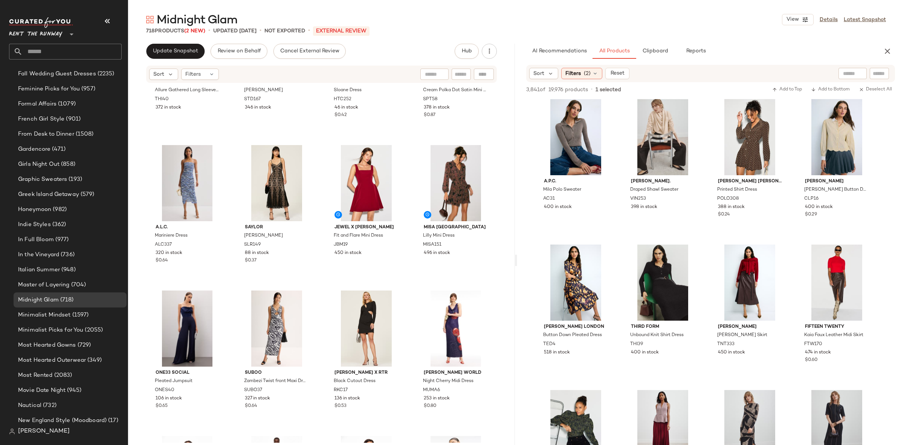
scroll to position [846, 0]
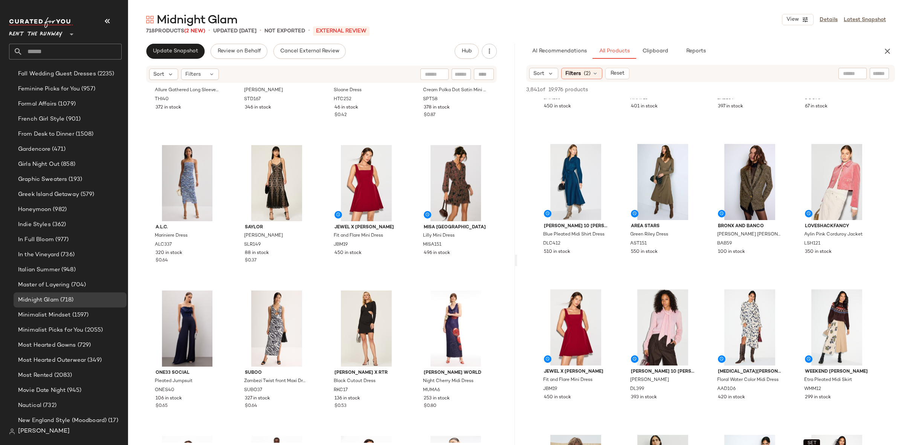
scroll to position [0, 0]
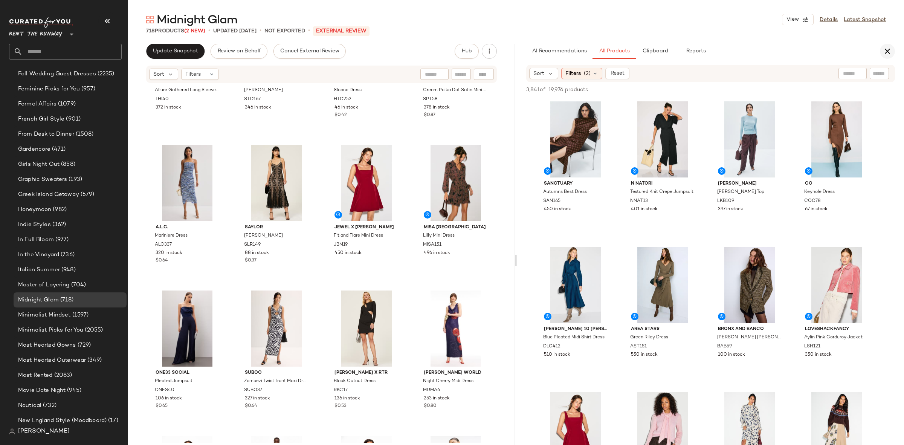
click at [891, 48] on icon "button" at bounding box center [887, 51] width 9 height 9
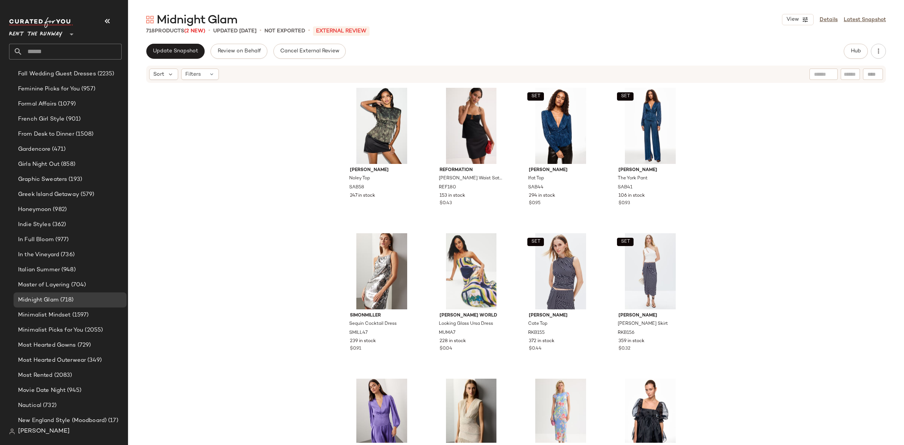
drag, startPoint x: 185, startPoint y: 74, endPoint x: 215, endPoint y: 110, distance: 46.8
click at [185, 75] on div "Filters" at bounding box center [200, 74] width 38 height 11
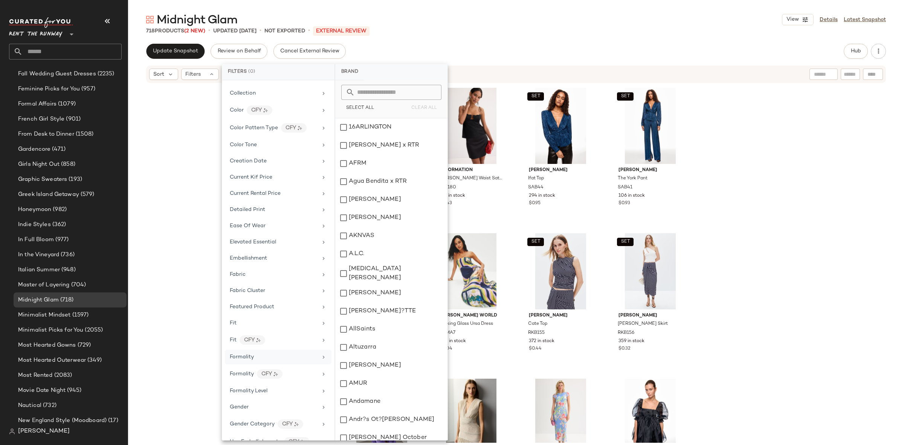
scroll to position [157, 0]
click at [259, 347] on div "Formality" at bounding box center [274, 343] width 88 height 8
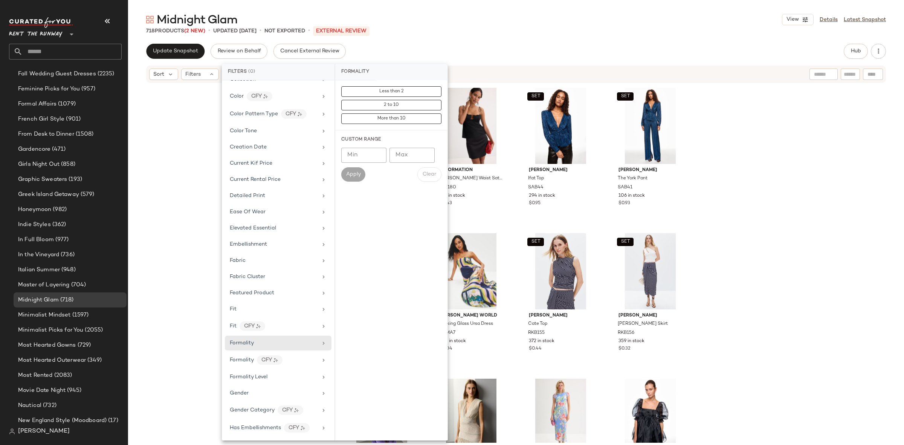
click at [178, 249] on div "[PERSON_NAME] Noley Top SAB58 247 in stock Reformation [PERSON_NAME] Waist Sati…" at bounding box center [516, 263] width 776 height 359
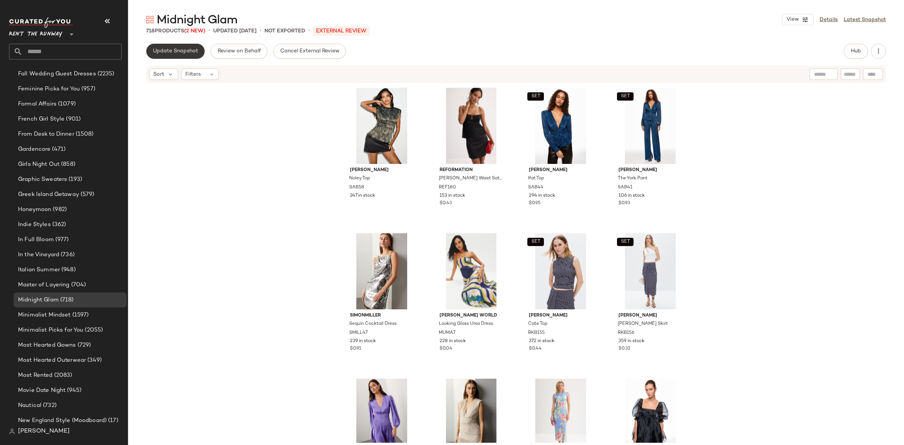
click at [185, 46] on button "Update Snapshot" at bounding box center [175, 51] width 58 height 15
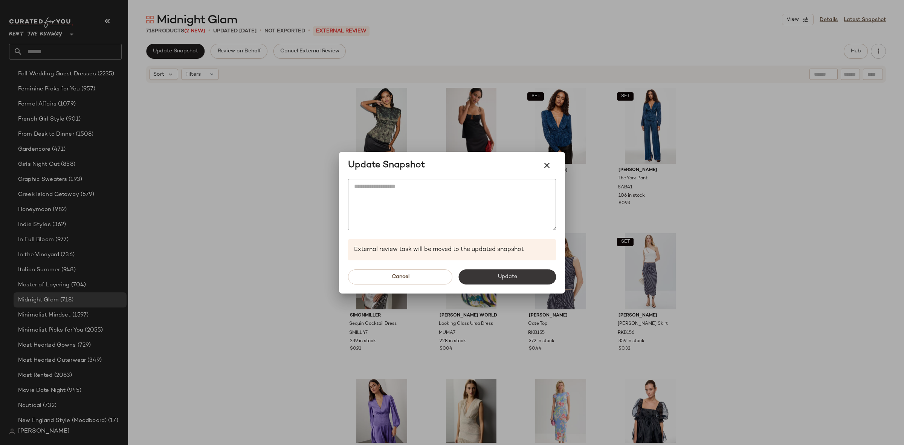
click at [515, 276] on span "Update" at bounding box center [507, 277] width 20 height 6
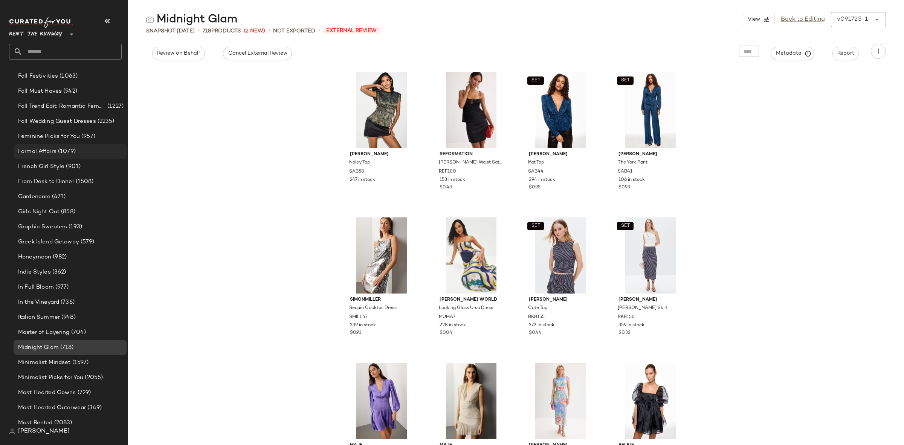
scroll to position [747, 0]
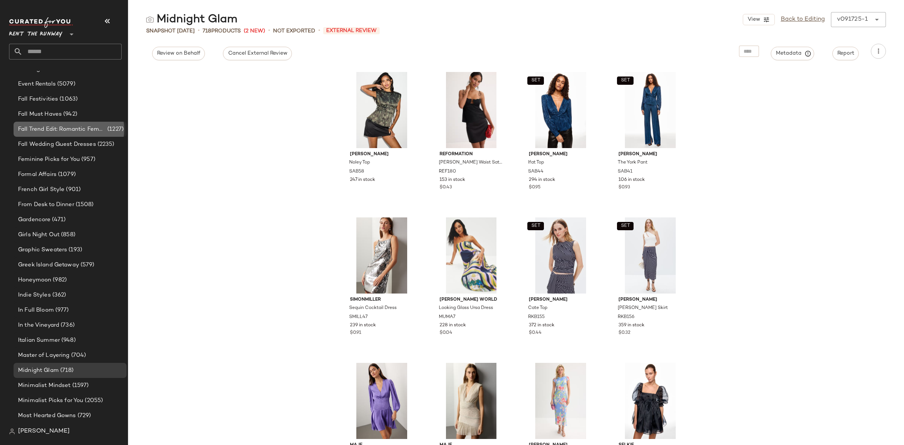
click at [74, 129] on span "Fall Trend Edit: Romantic Femme" at bounding box center [62, 129] width 88 height 9
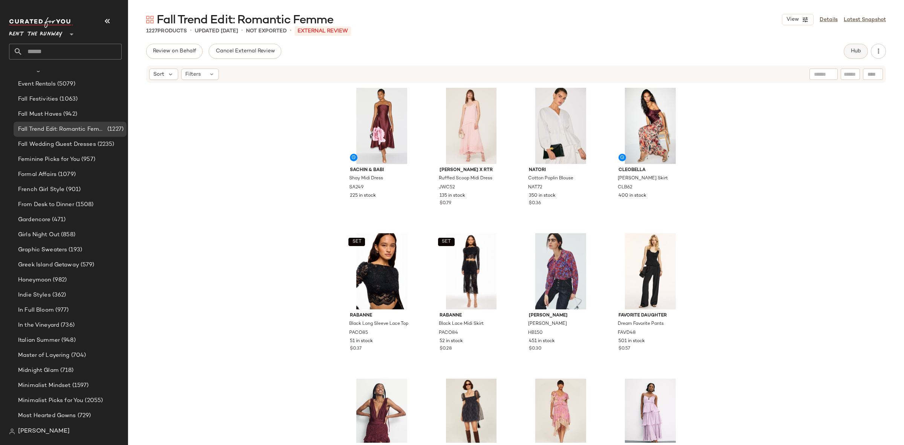
click at [848, 55] on button "Hub" at bounding box center [855, 51] width 24 height 15
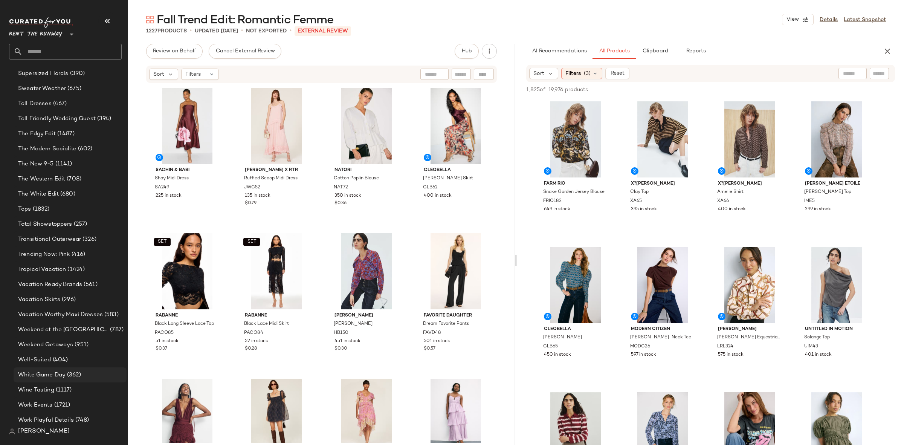
scroll to position [1498, 0]
click at [49, 407] on div "Work Events (1721)" at bounding box center [70, 402] width 113 height 15
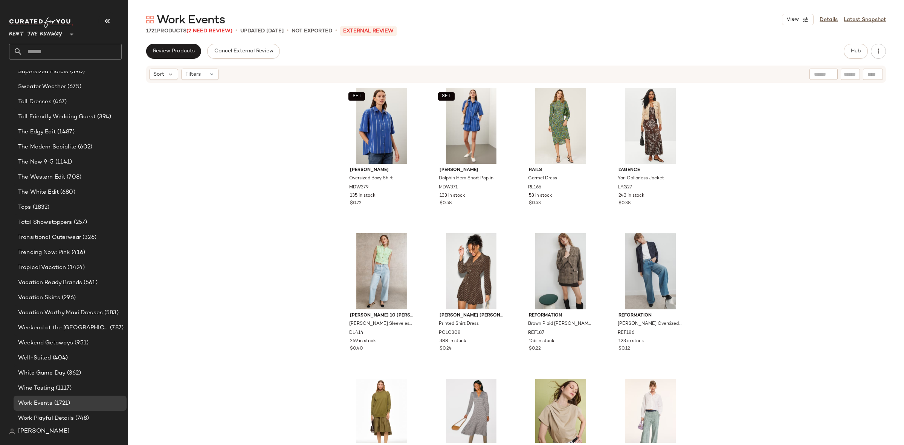
click at [212, 33] on span "(2 Need Review)" at bounding box center [209, 31] width 46 height 6
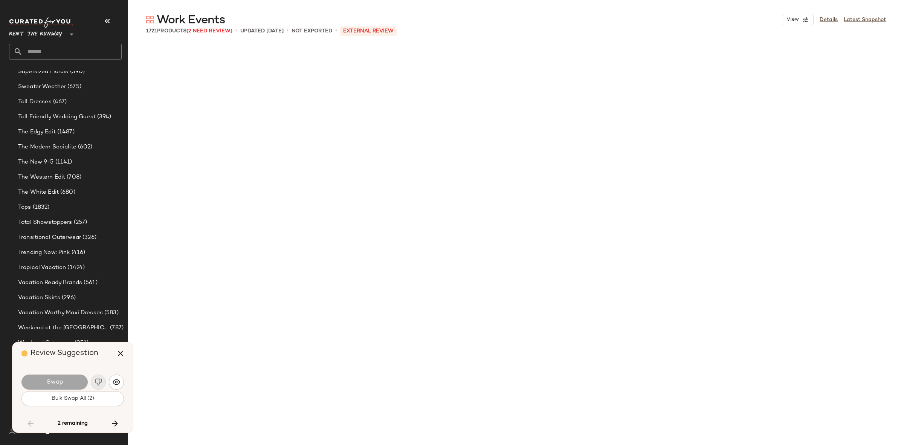
scroll to position [24563, 0]
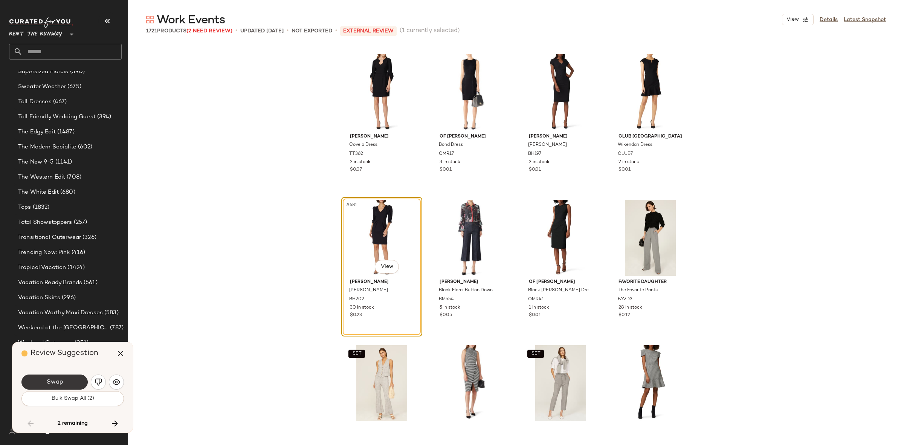
click at [54, 384] on span "Swap" at bounding box center [54, 381] width 17 height 7
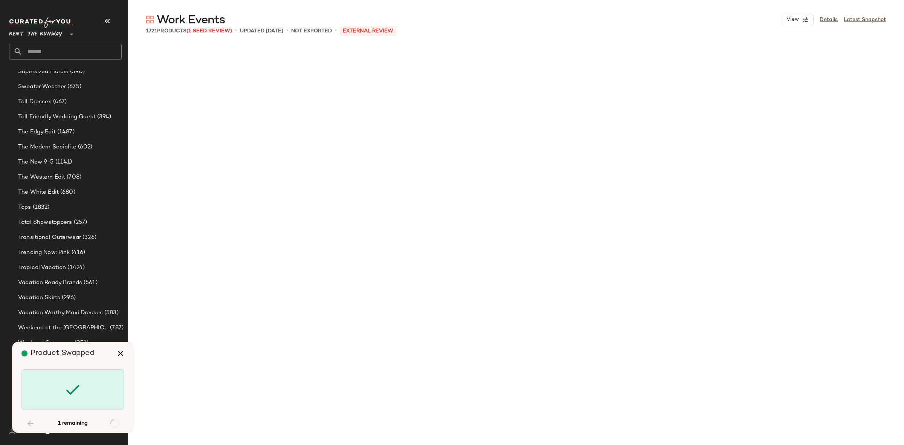
scroll to position [38370, 0]
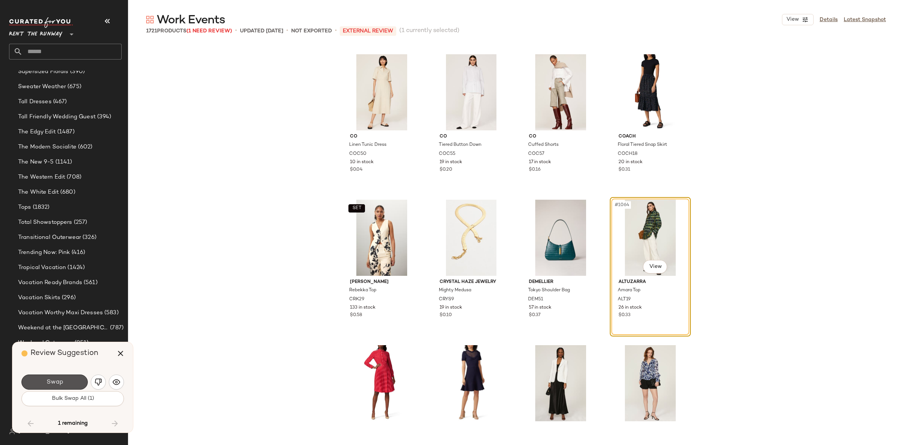
click at [50, 380] on span "Swap" at bounding box center [54, 381] width 17 height 7
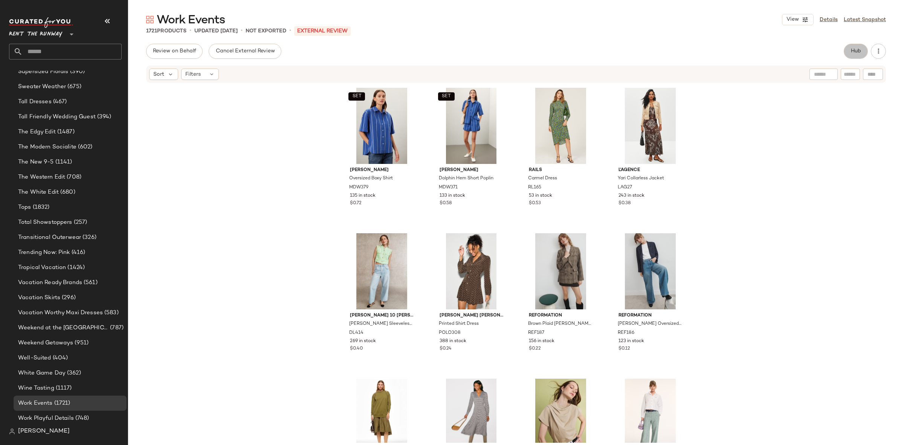
click at [859, 52] on span "Hub" at bounding box center [855, 51] width 11 height 6
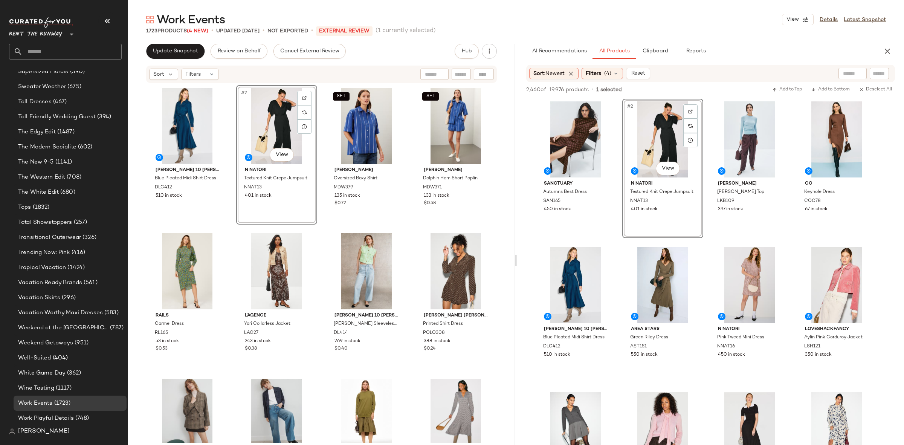
click at [315, 229] on div "[PERSON_NAME] 10 [PERSON_NAME] x RTR Blue Pleated Midi Shirt Dress DLC412 510 i…" at bounding box center [321, 263] width 349 height 357
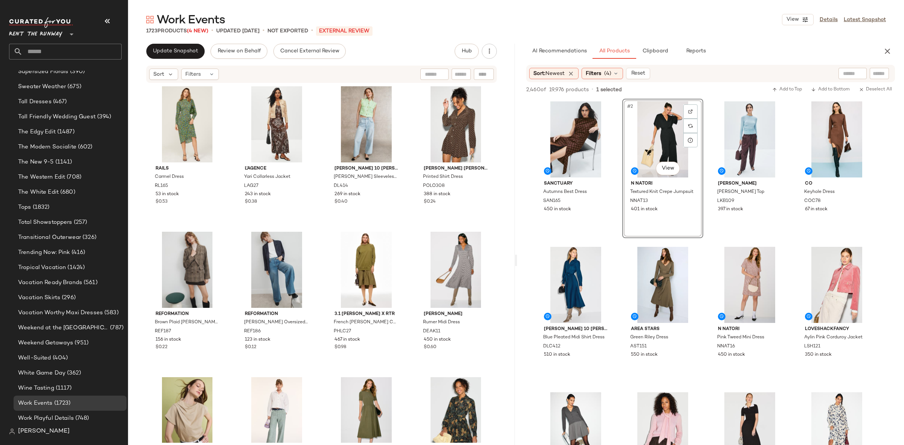
scroll to position [158, 0]
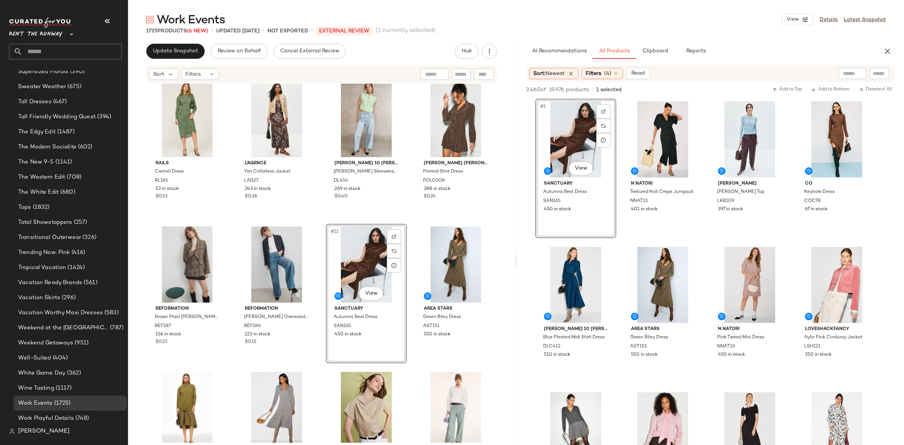
click at [321, 220] on div "Rails Carmel Dress RL165 53 in stock $0.53 L'agence Yari Collarless Jacket LAG2…" at bounding box center [321, 105] width 349 height 357
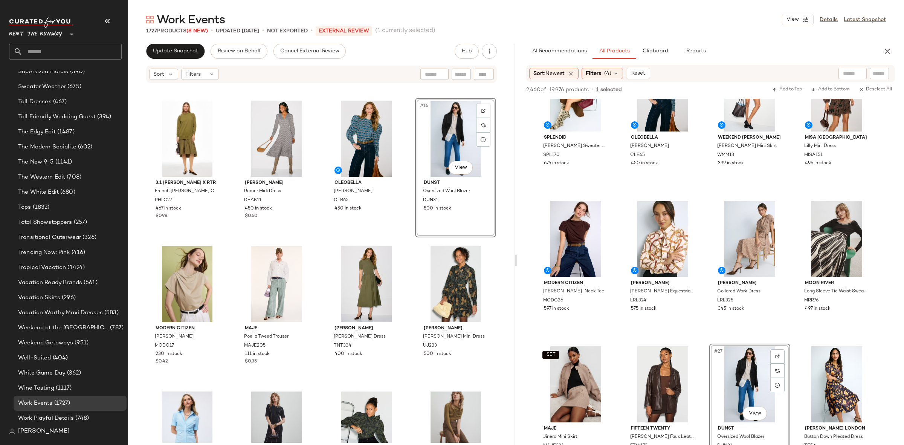
scroll to position [432, 0]
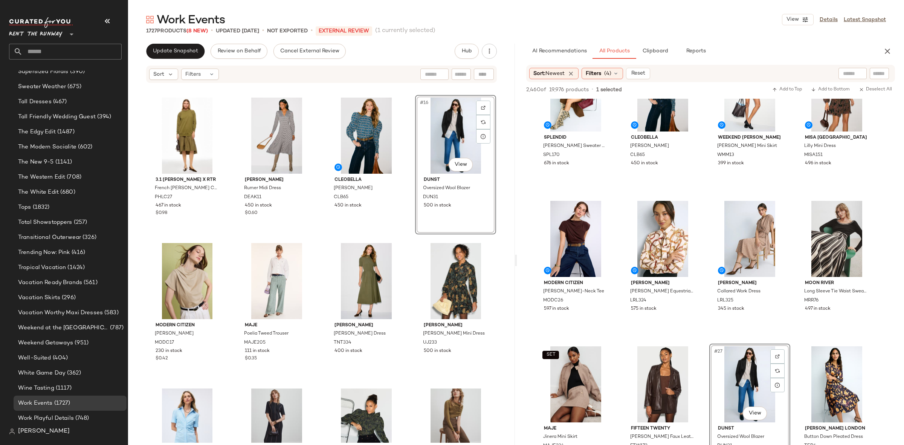
click at [405, 261] on div "Reformation Brown Plaid [PERSON_NAME] REF187 156 in stock $0.22 Reformation [PE…" at bounding box center [321, 263] width 387 height 359
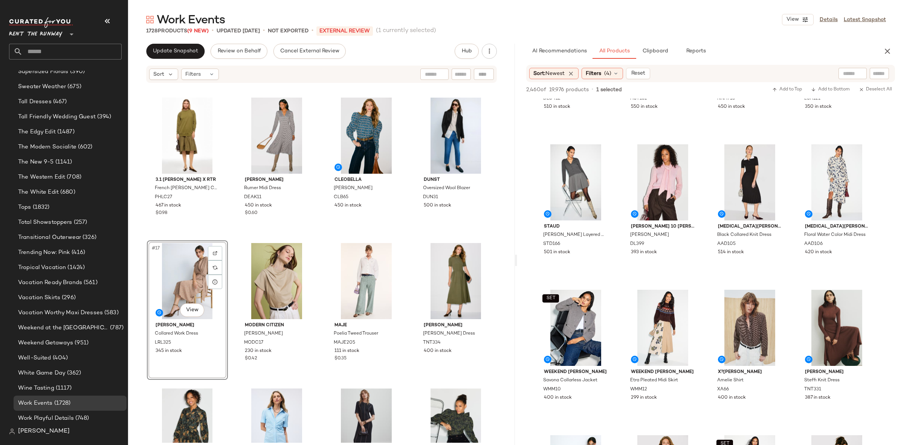
scroll to position [0, 0]
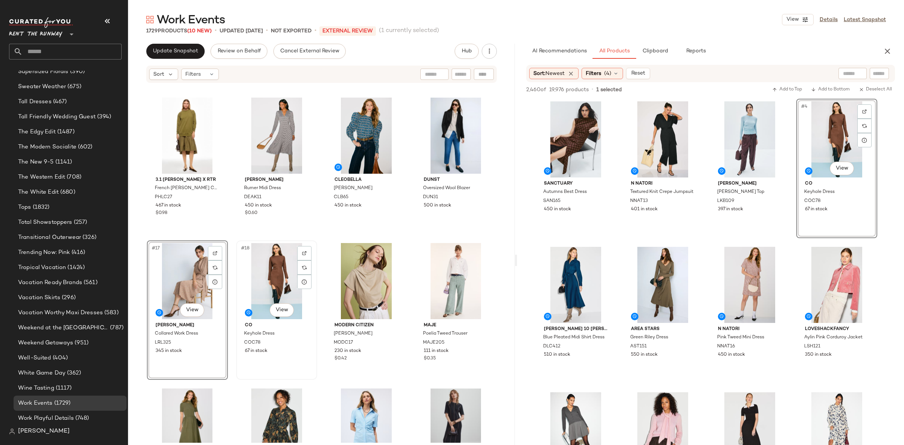
click at [313, 241] on div "#18 View Co Keyhole Dress COC78 67 in stock" at bounding box center [276, 310] width 79 height 138
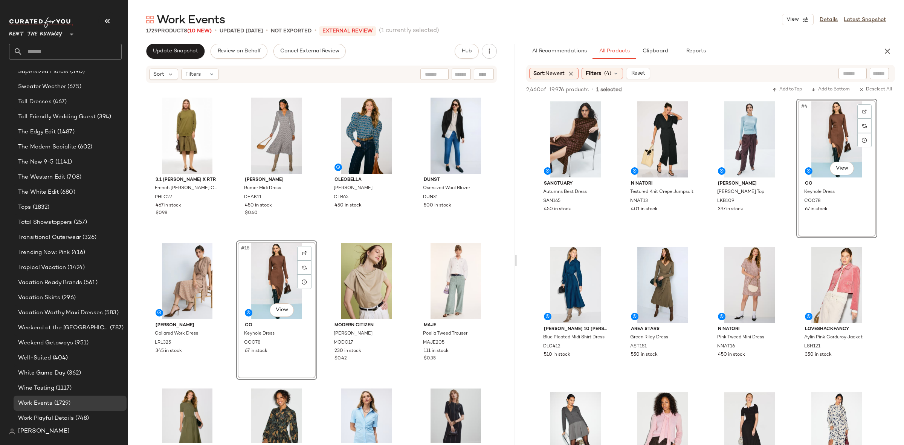
click at [321, 234] on div "Reformation Brown Plaid [PERSON_NAME] REF187 156 in stock $0.22 Reformation [PE…" at bounding box center [321, 263] width 387 height 359
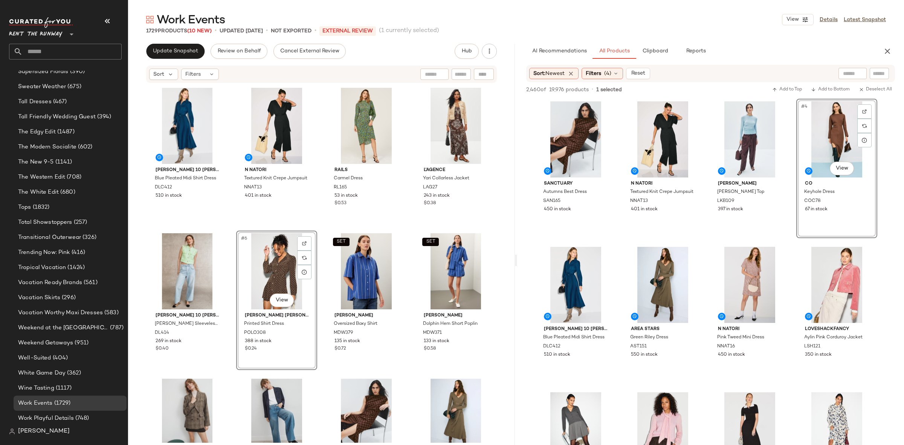
click at [334, 226] on div "[PERSON_NAME] 10 [PERSON_NAME] x RTR Blue Pleated Midi Shirt Dress DLC412 510 i…" at bounding box center [321, 263] width 349 height 357
click at [885, 55] on icon "button" at bounding box center [887, 51] width 9 height 9
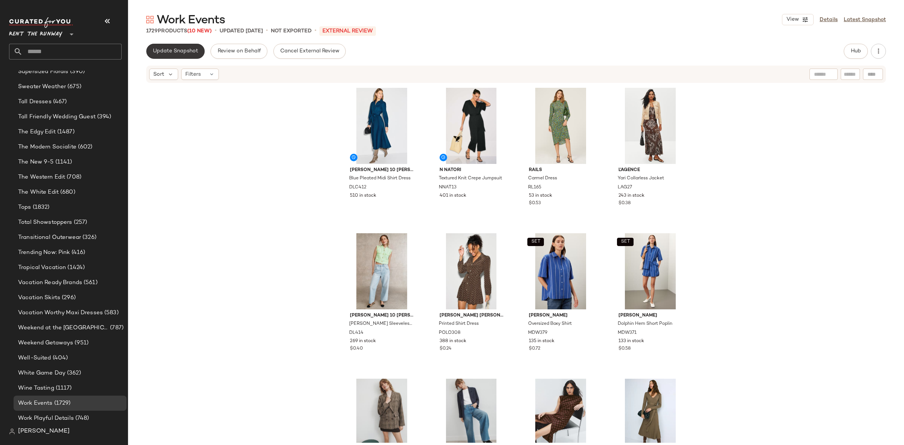
click at [168, 45] on button "Update Snapshot" at bounding box center [175, 51] width 58 height 15
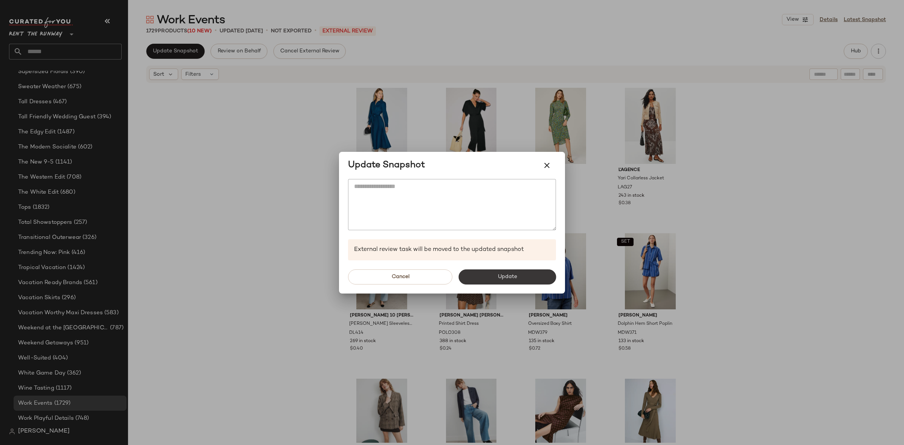
click at [494, 280] on button "Update" at bounding box center [507, 276] width 98 height 15
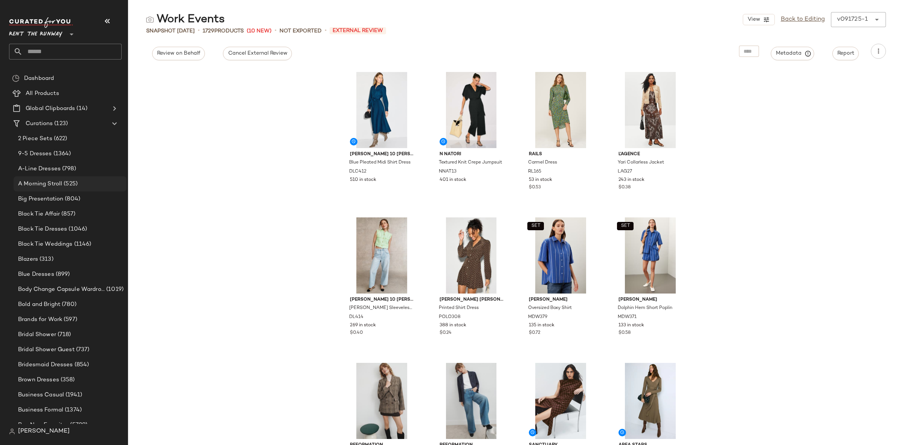
click at [61, 185] on span "A Morning Stroll" at bounding box center [40, 184] width 44 height 9
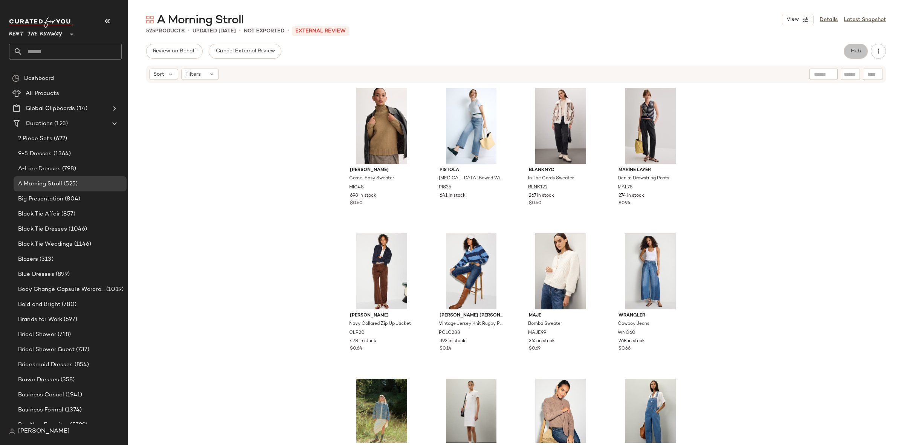
click at [862, 55] on button "Hub" at bounding box center [855, 51] width 24 height 15
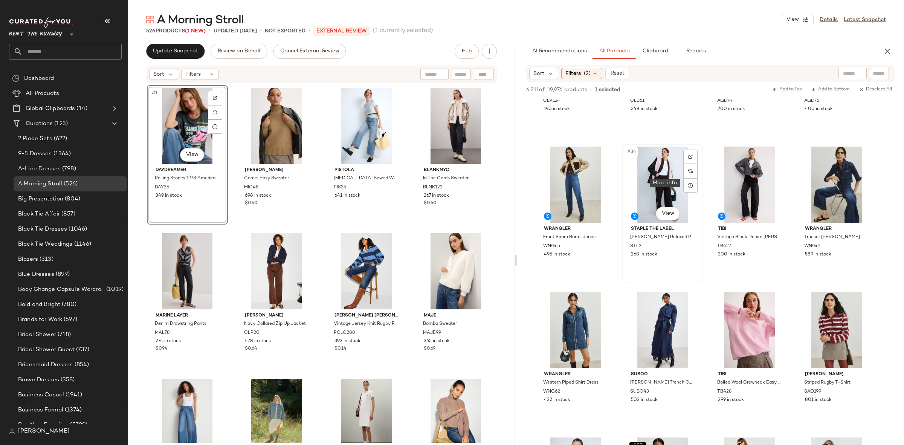
scroll to position [1117, 0]
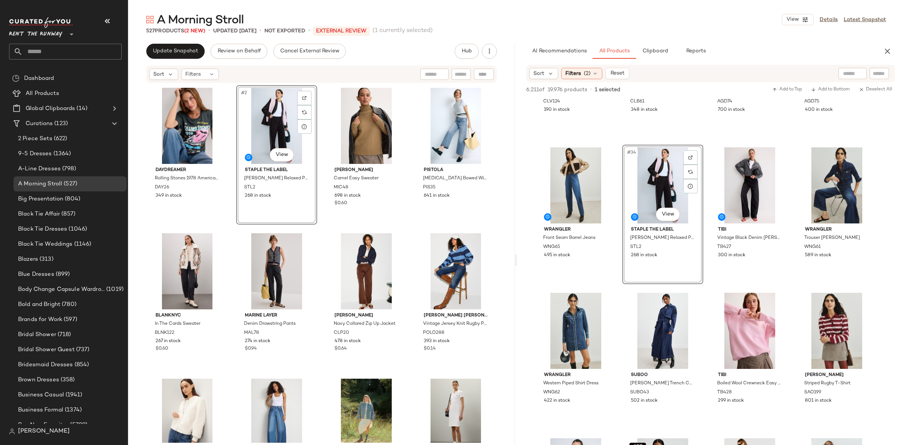
click at [320, 230] on div "DAYDREAMER Rolling Stones 1978 American Tour Merch T-Shirt DAY26 349 in stock #…" at bounding box center [321, 263] width 349 height 357
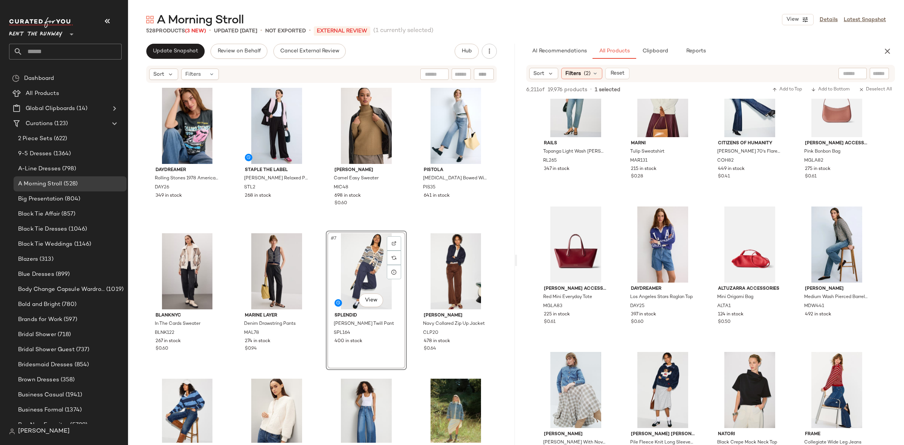
scroll to position [1968, 0]
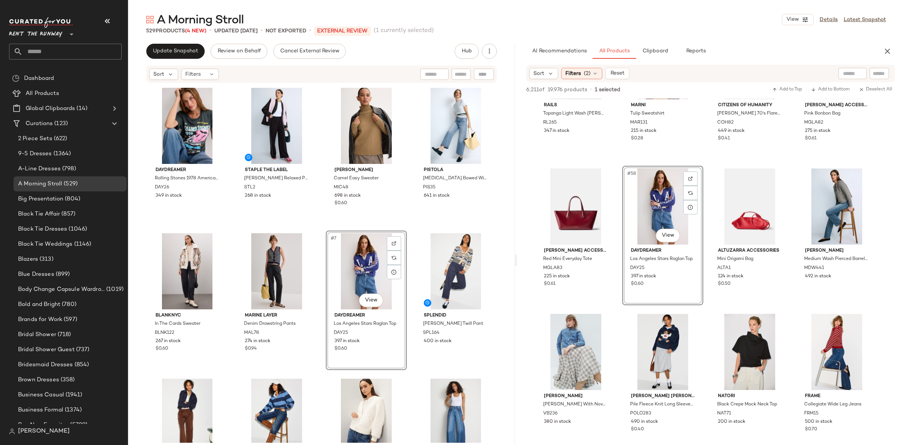
click at [317, 238] on div "DAYDREAMER Rolling Stones 1978 American Tour Merch T-Shirt DAY26 349 in stock S…" at bounding box center [321, 263] width 349 height 357
click at [885, 52] on icon "button" at bounding box center [887, 51] width 9 height 9
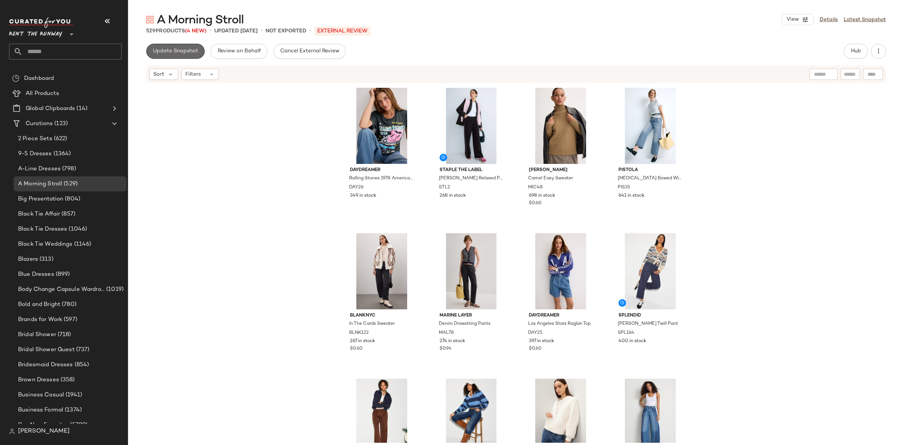
click at [168, 54] on button "Update Snapshot" at bounding box center [175, 51] width 58 height 15
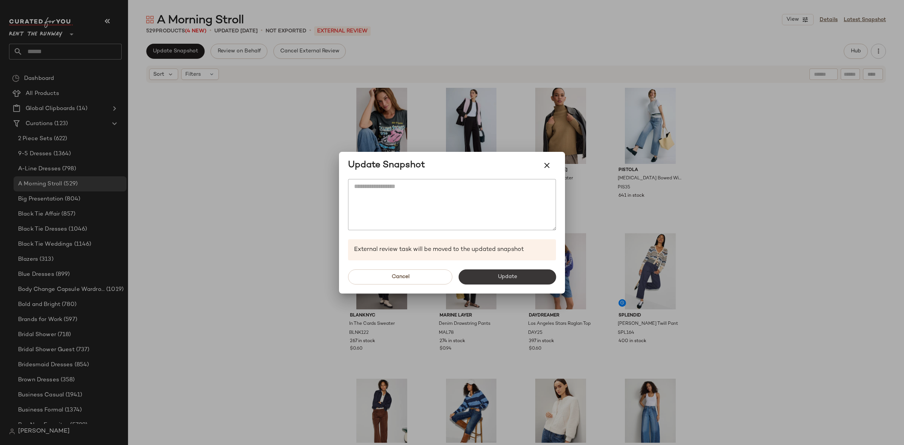
click at [534, 284] on button "Update" at bounding box center [507, 276] width 98 height 15
